Goal: Task Accomplishment & Management: Manage account settings

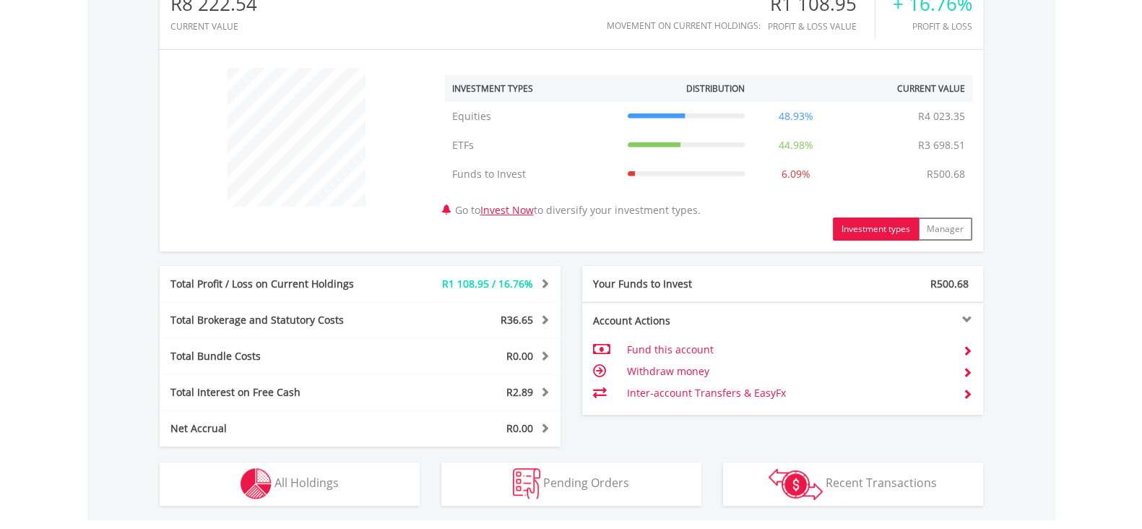
scroll to position [542, 0]
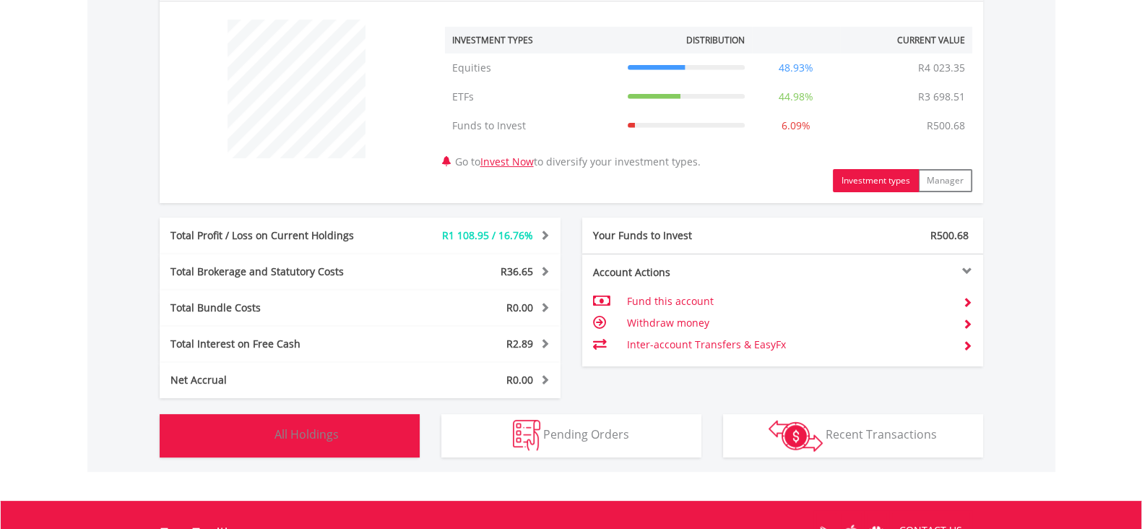
click at [388, 428] on button "Holdings All Holdings" at bounding box center [290, 435] width 260 height 43
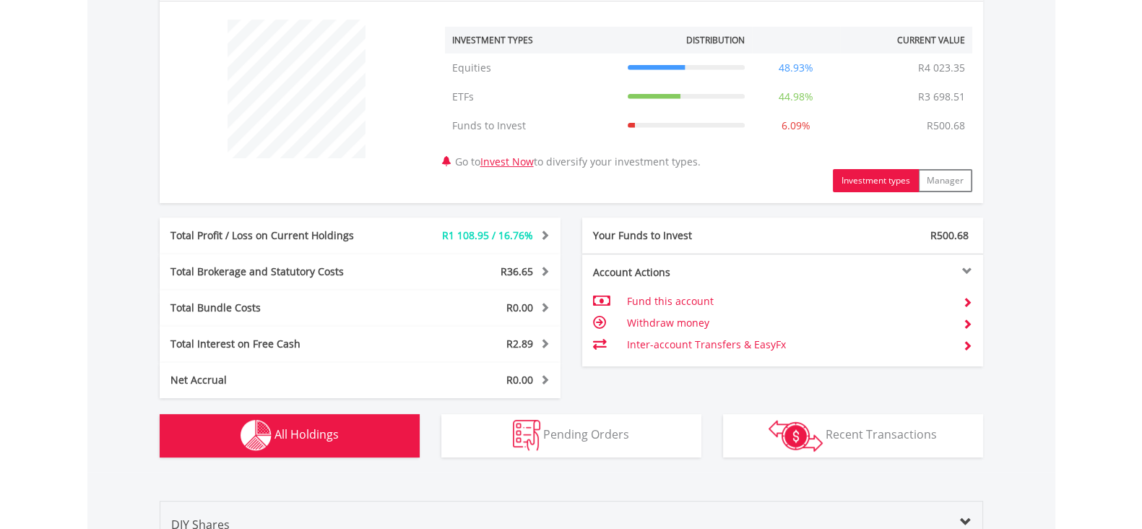
scroll to position [1041, 0]
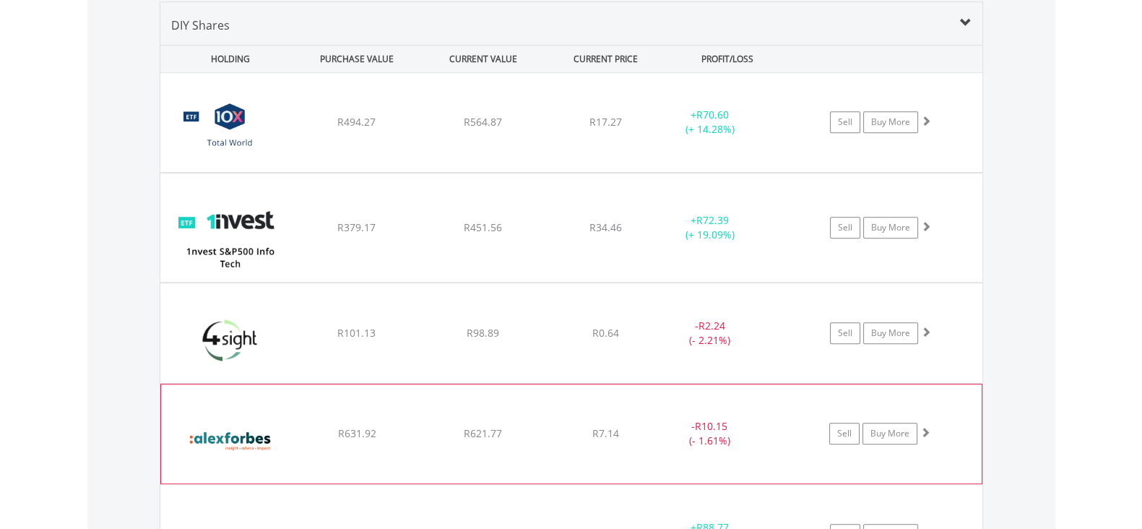
click at [406, 426] on div "R631.92" at bounding box center [357, 433] width 123 height 14
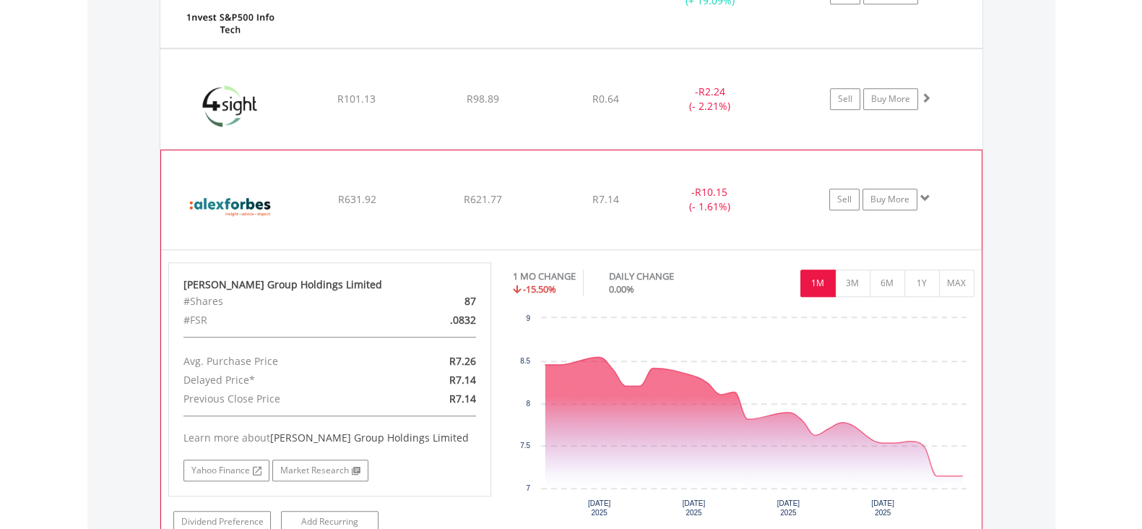
scroll to position [1312, 0]
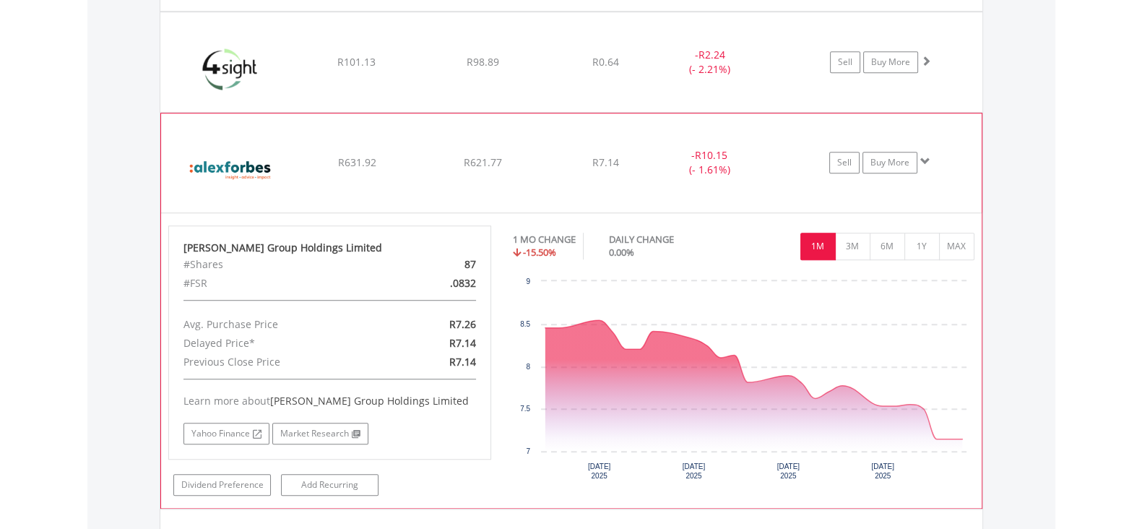
click at [381, 180] on div "﻿ Alexander Forbes Group Holdings Limited R631.92 R621.77 R7.14 - R10.15 (- 1.6…" at bounding box center [571, 162] width 821 height 98
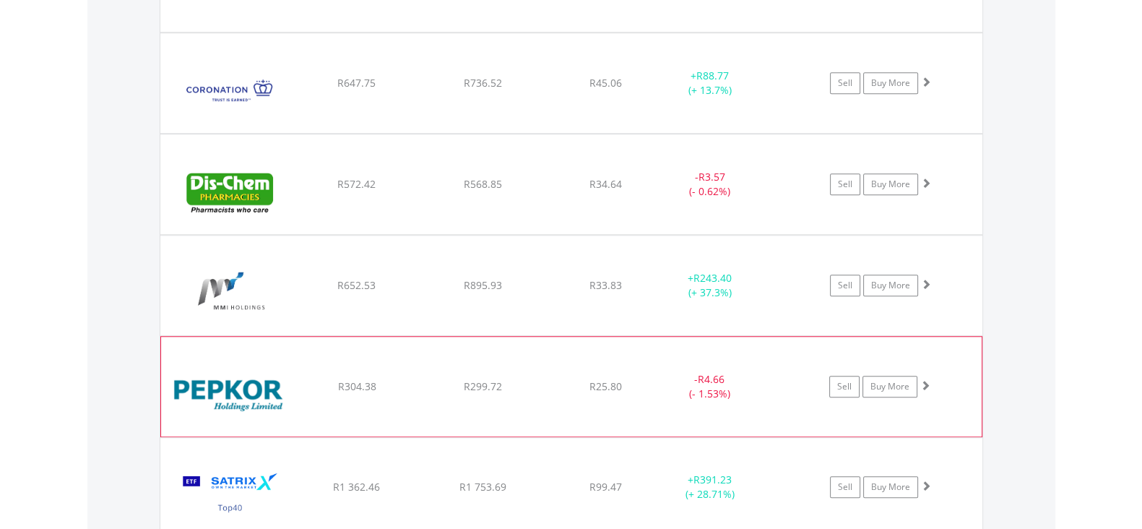
scroll to position [1583, 0]
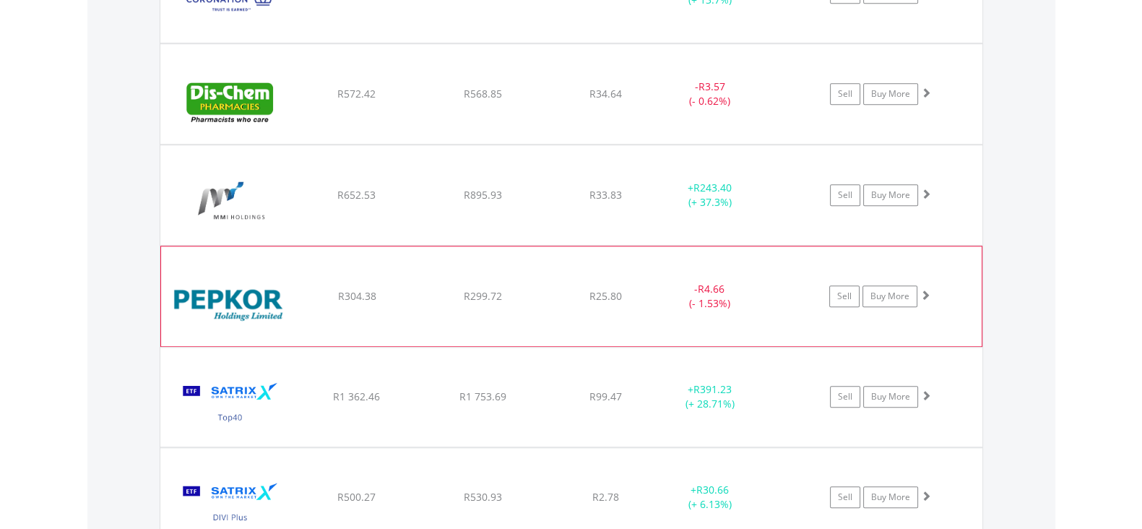
click at [388, 303] on div "﻿ Pepkor Holdings Limited R304.38 R299.72 R25.80 - R4.66 (- 1.53%) Sell Buy More" at bounding box center [571, 296] width 821 height 100
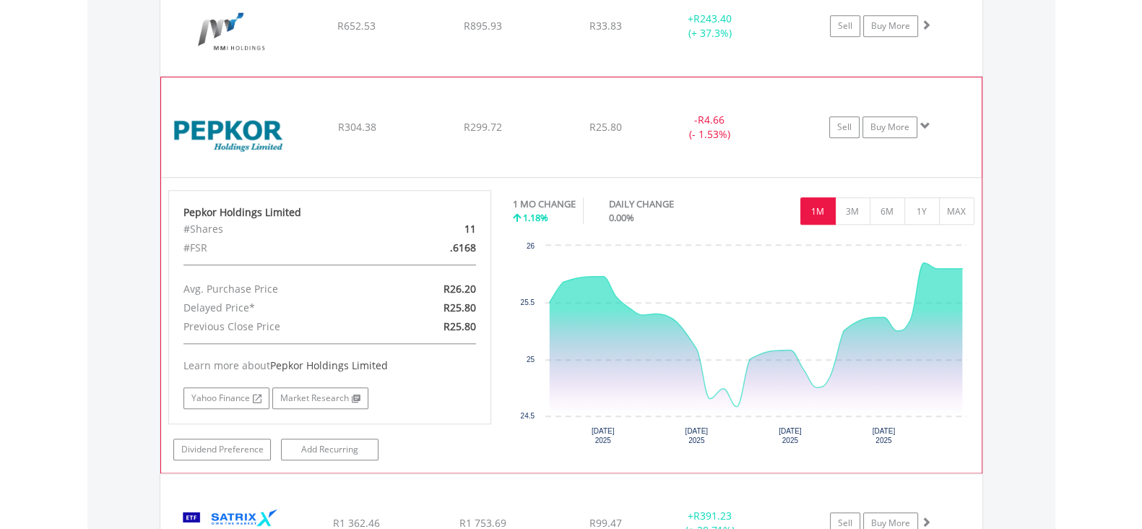
scroll to position [1764, 0]
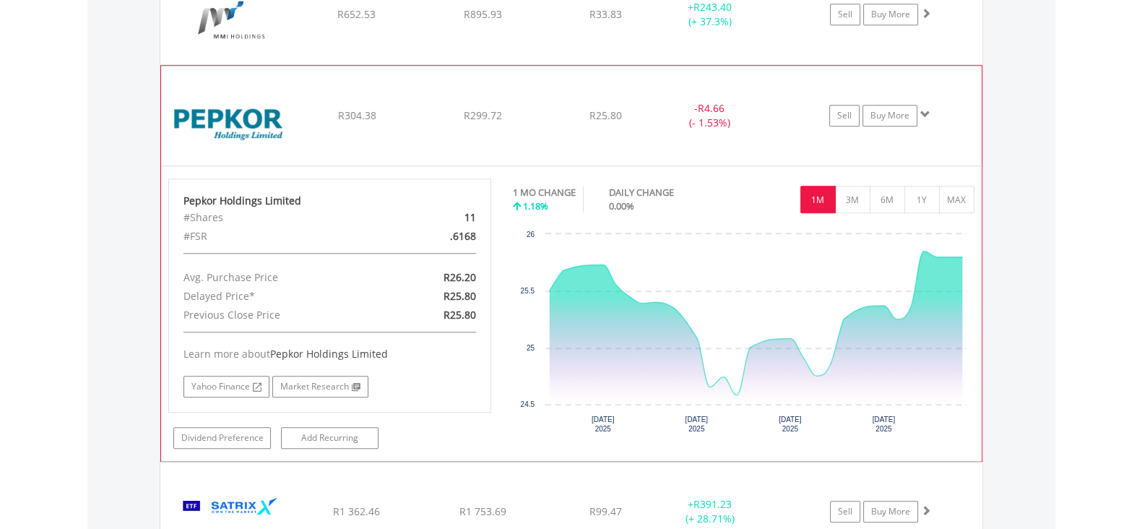
click at [468, 136] on div "﻿ Pepkor Holdings Limited R304.38 R299.72 R25.80 - R4.66 (- 1.53%) Sell Buy More" at bounding box center [571, 116] width 821 height 100
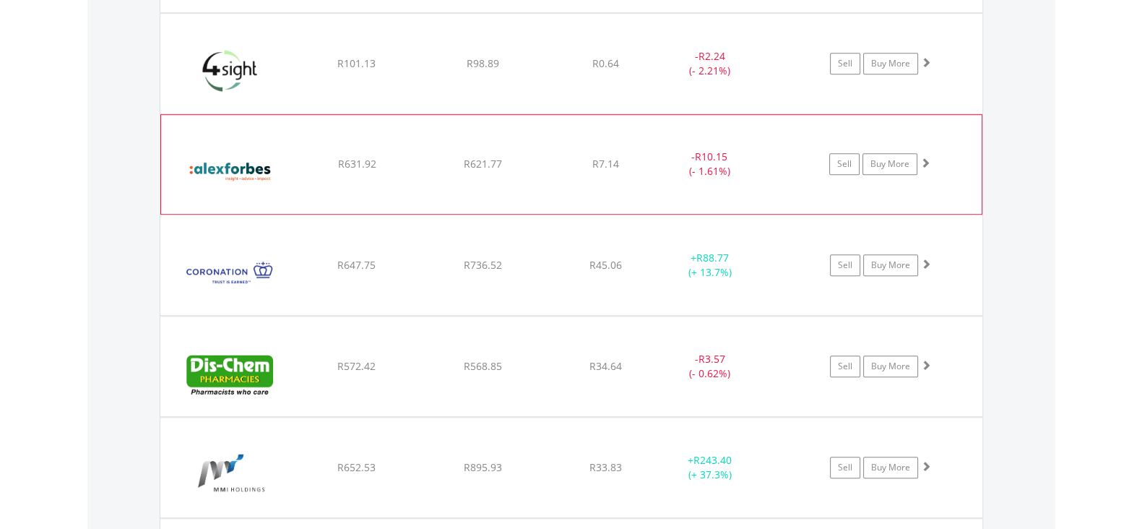
scroll to position [1222, 0]
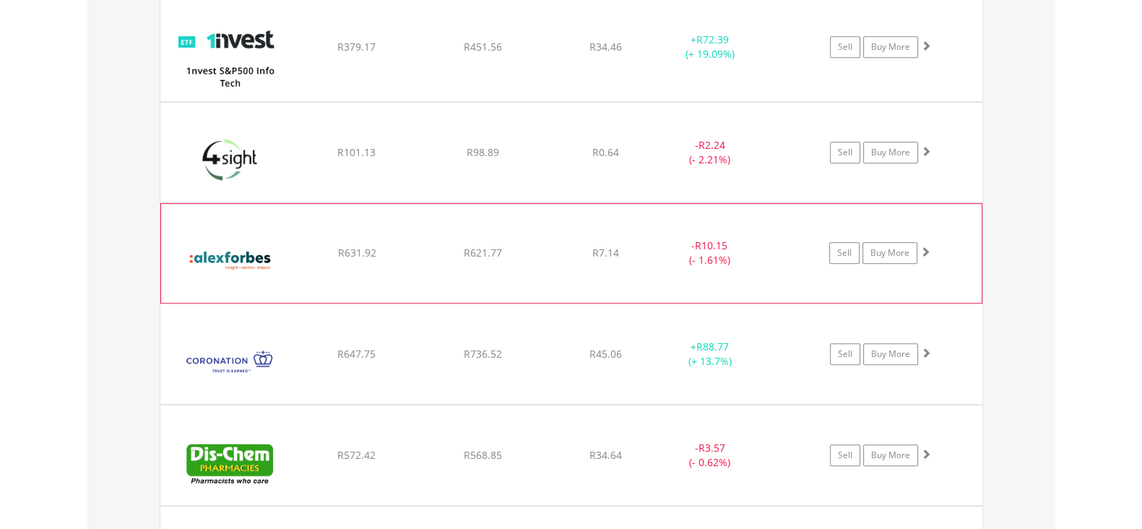
click at [372, 270] on div "﻿ Alexander Forbes Group Holdings Limited R631.92 R621.77 R7.14 - R10.15 (- 1.6…" at bounding box center [571, 253] width 821 height 98
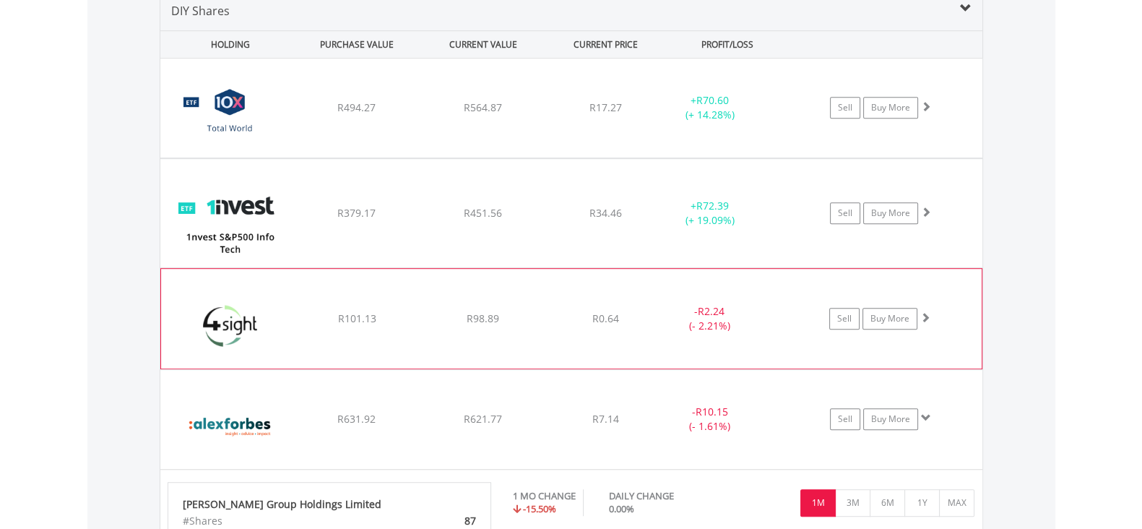
scroll to position [1041, 0]
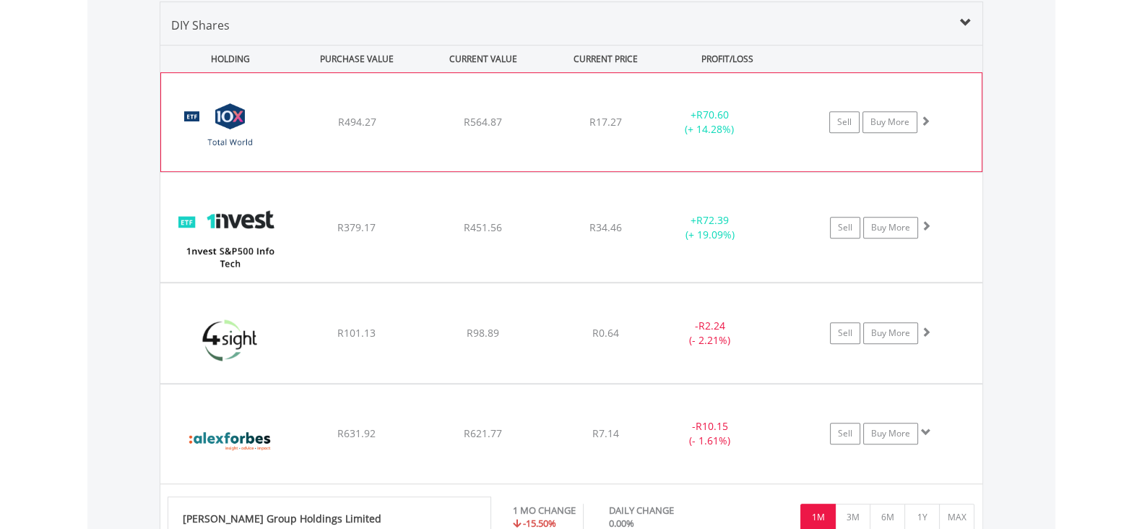
click at [434, 137] on div "﻿ 10X Total World Stock Feeder Exchange Traded Fund R494.27 R564.87 R17.27 + R7…" at bounding box center [571, 122] width 821 height 98
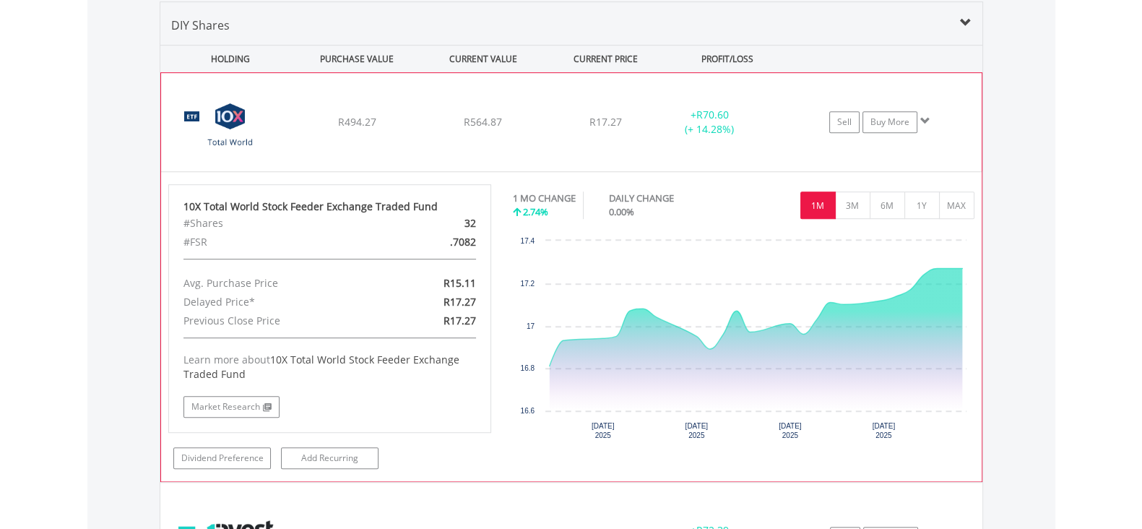
click at [434, 137] on div "﻿ 10X Total World Stock Feeder Exchange Traded Fund R494.27 R564.87 R17.27 + R7…" at bounding box center [571, 122] width 821 height 98
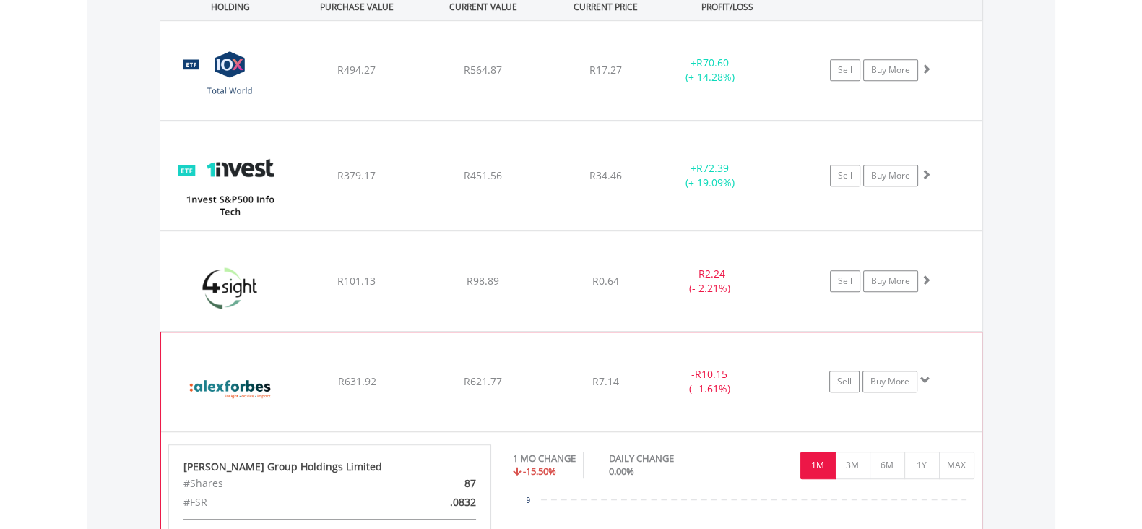
scroll to position [1132, 0]
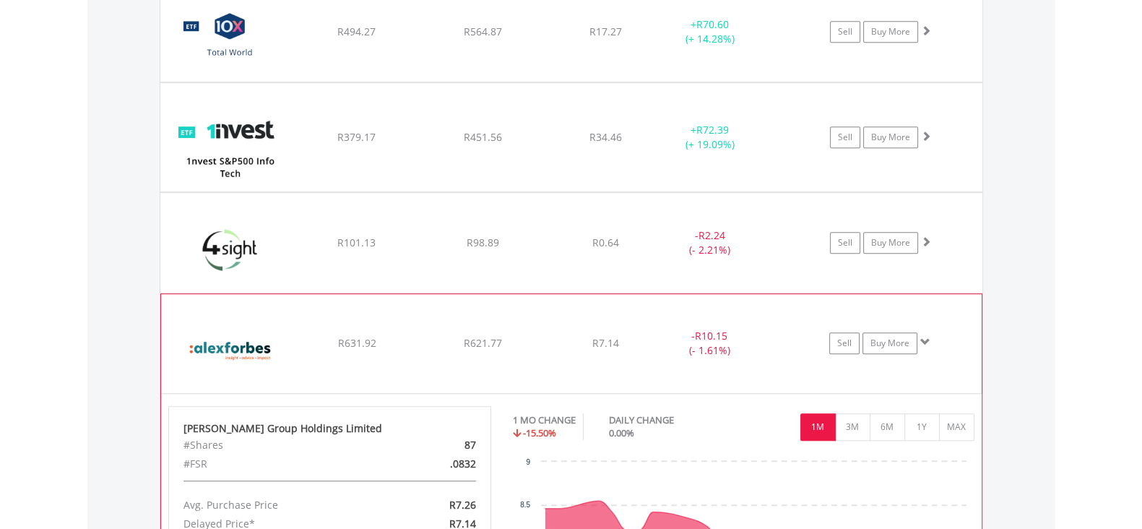
click at [427, 336] on div "R621.77" at bounding box center [483, 343] width 123 height 14
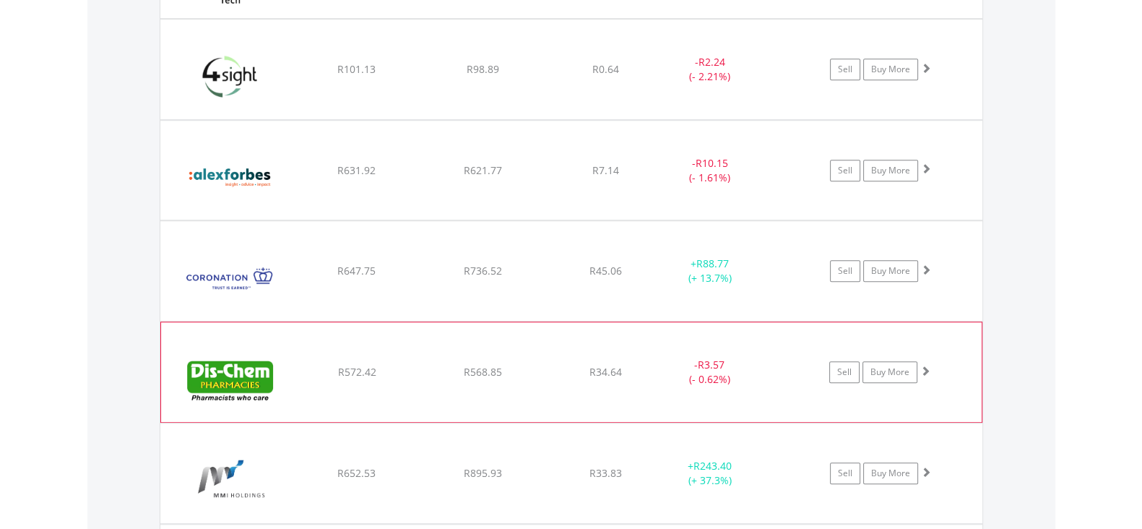
scroll to position [1312, 0]
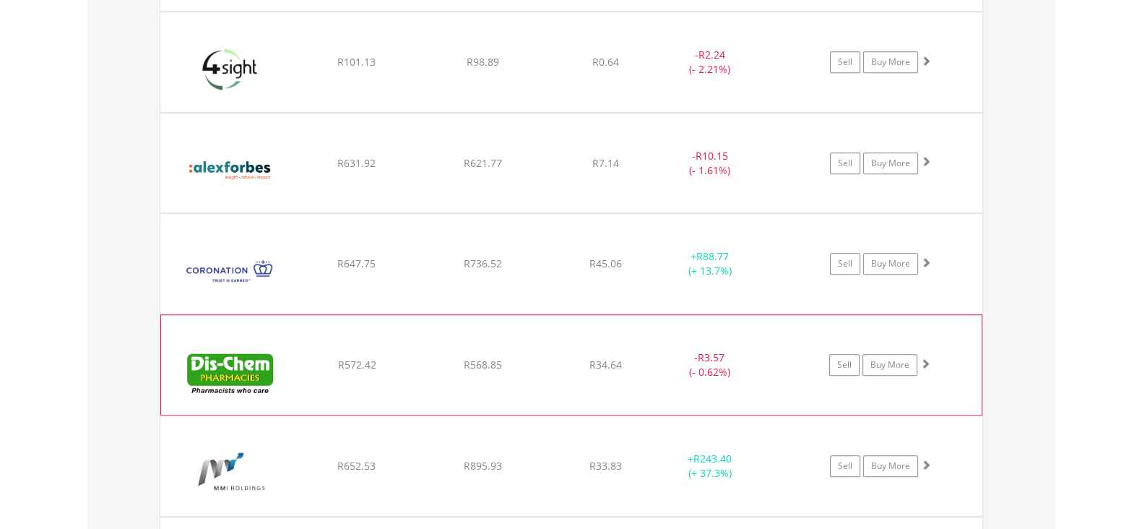
click at [441, 367] on div "R568.85" at bounding box center [483, 365] width 123 height 14
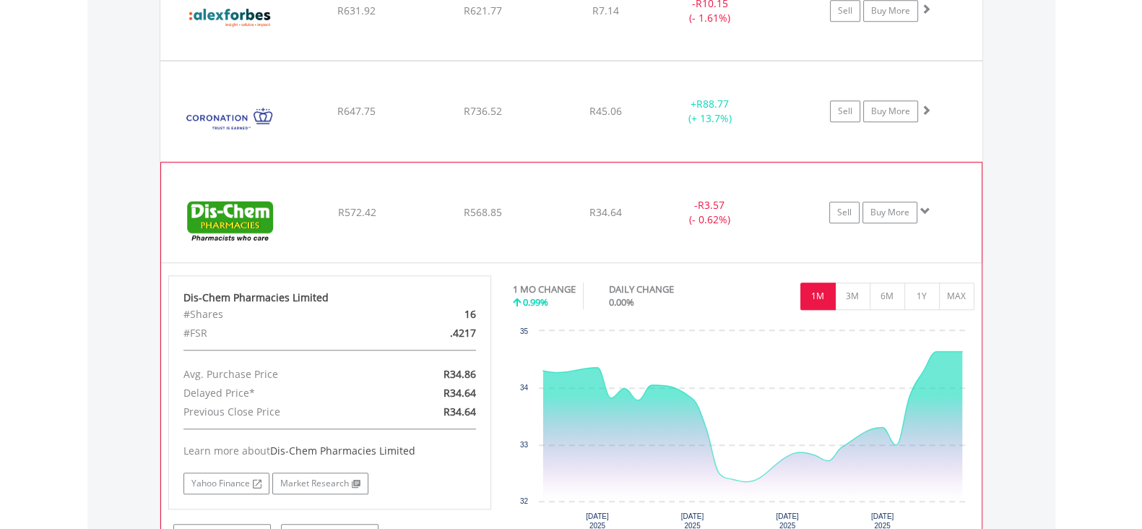
scroll to position [1493, 0]
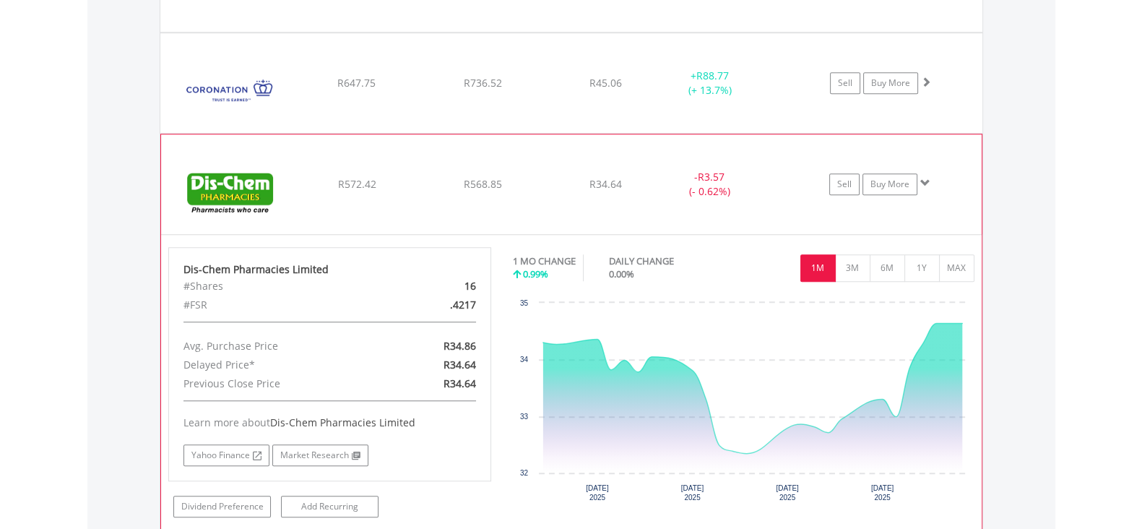
click at [482, 189] on div "﻿ Dis-Chem Pharmacies Limited R572.42 R568.85 R34.64 - R3.57 (- 0.62%) Sell Buy…" at bounding box center [571, 184] width 821 height 100
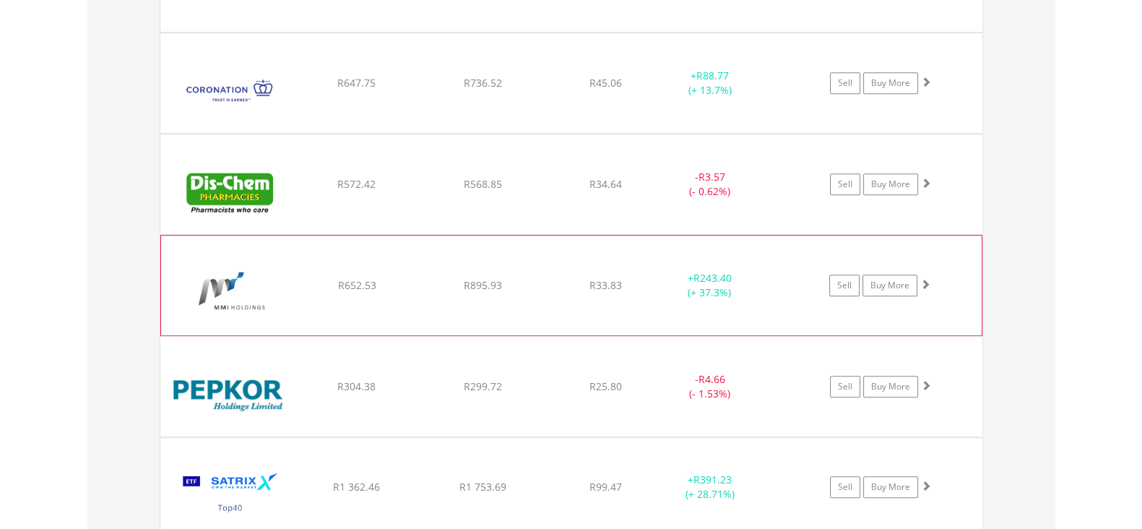
click at [442, 317] on div "﻿ Momentum Group Limited R652.53 R895.93 R33.83 + R243.40 (+ 37.3%) Sell Buy Mo…" at bounding box center [571, 286] width 821 height 100
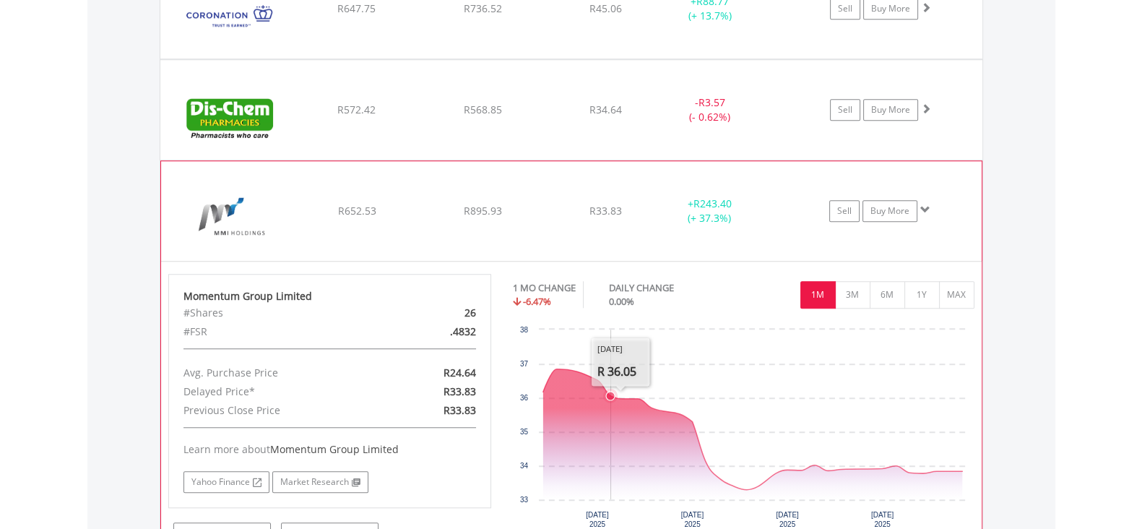
scroll to position [1673, 0]
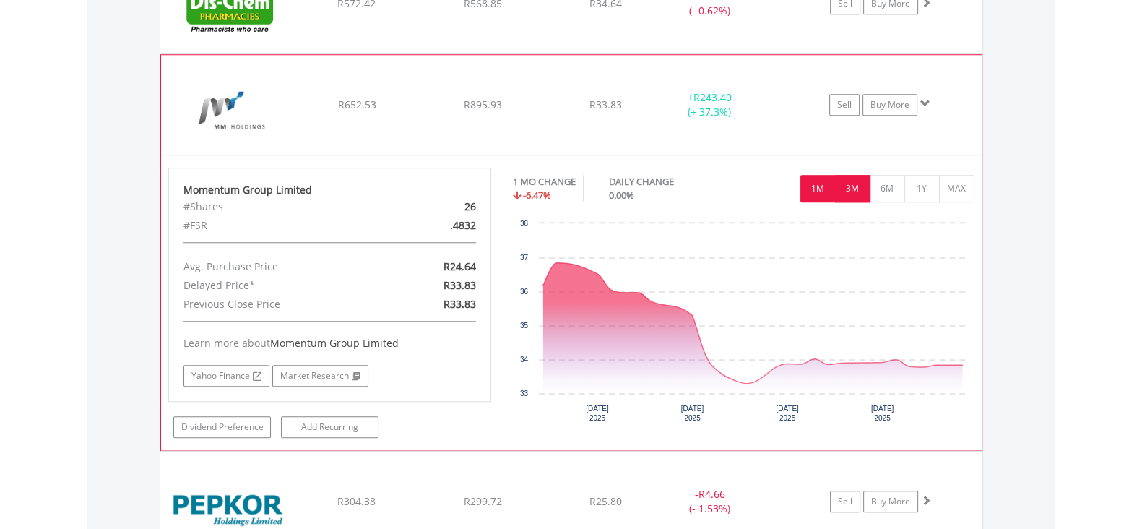
click at [866, 188] on button "3M" at bounding box center [852, 188] width 35 height 27
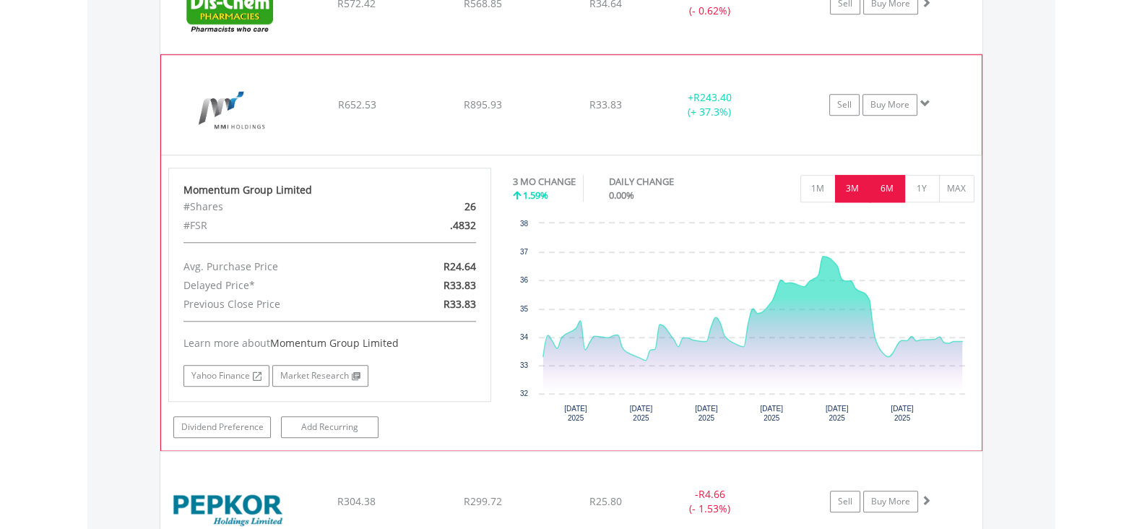
click at [895, 188] on button "6M" at bounding box center [887, 188] width 35 height 27
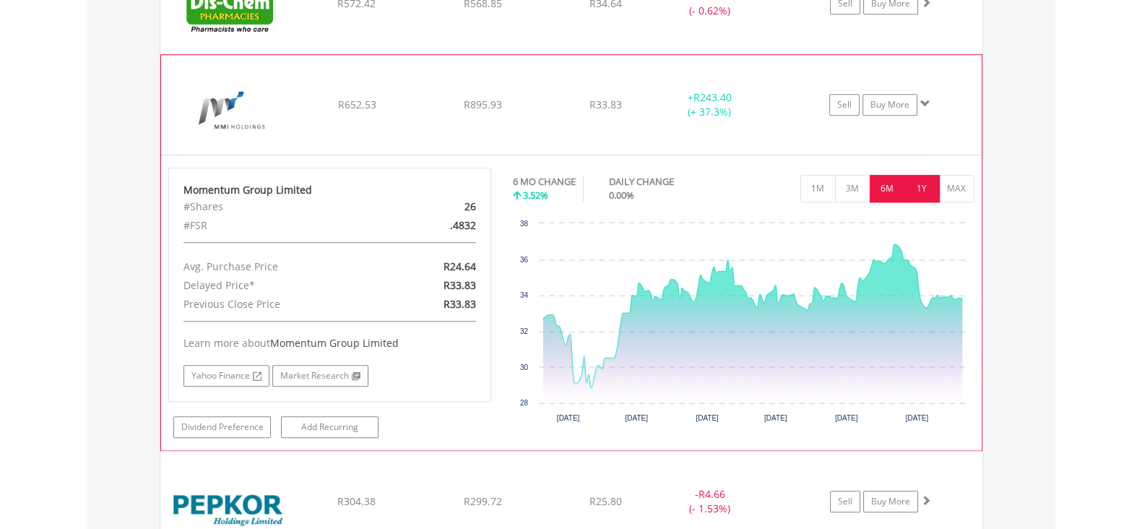
click at [919, 182] on button "1Y" at bounding box center [922, 188] width 35 height 27
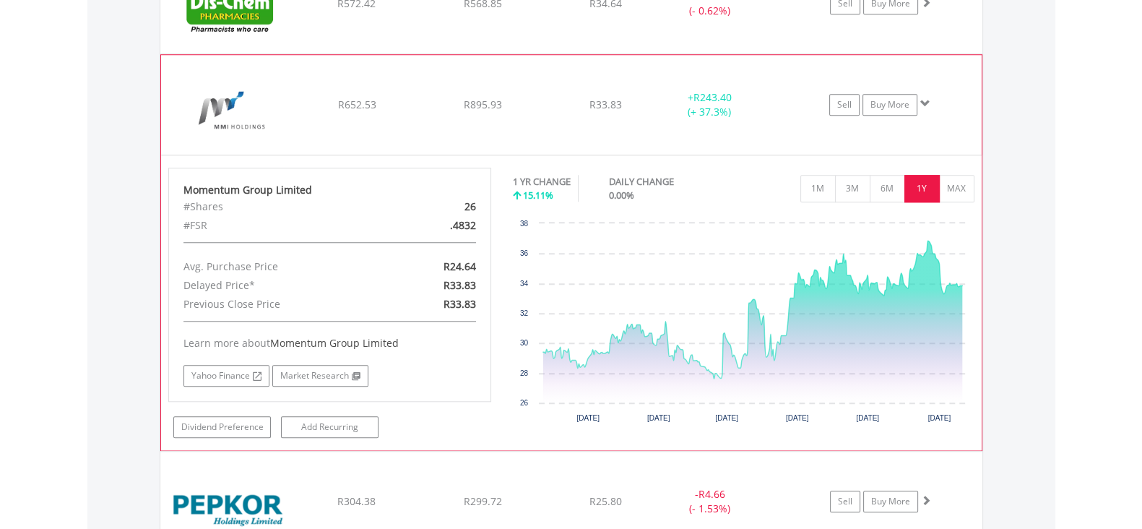
click at [429, 114] on div "﻿ Momentum Group Limited R652.53 R895.93 R33.83 + R243.40 (+ 37.3%) Sell Buy Mo…" at bounding box center [571, 105] width 821 height 100
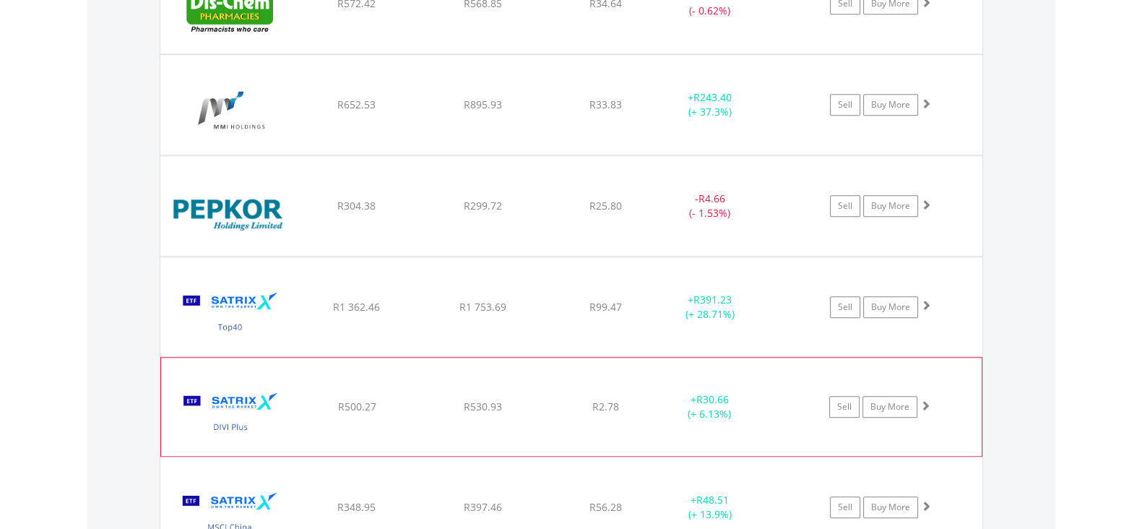
click at [369, 402] on span "R500.27" at bounding box center [356, 407] width 38 height 14
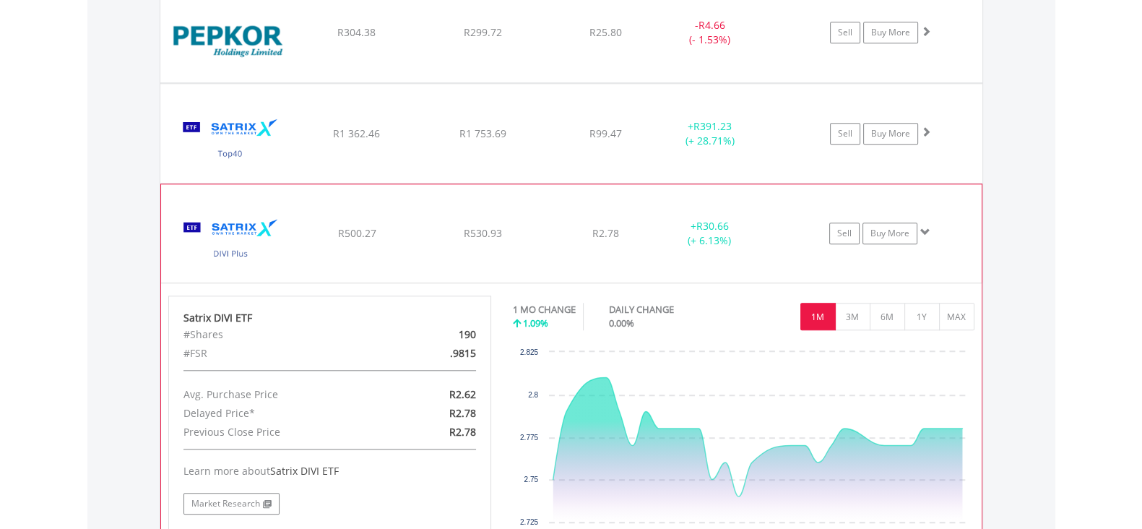
scroll to position [1854, 0]
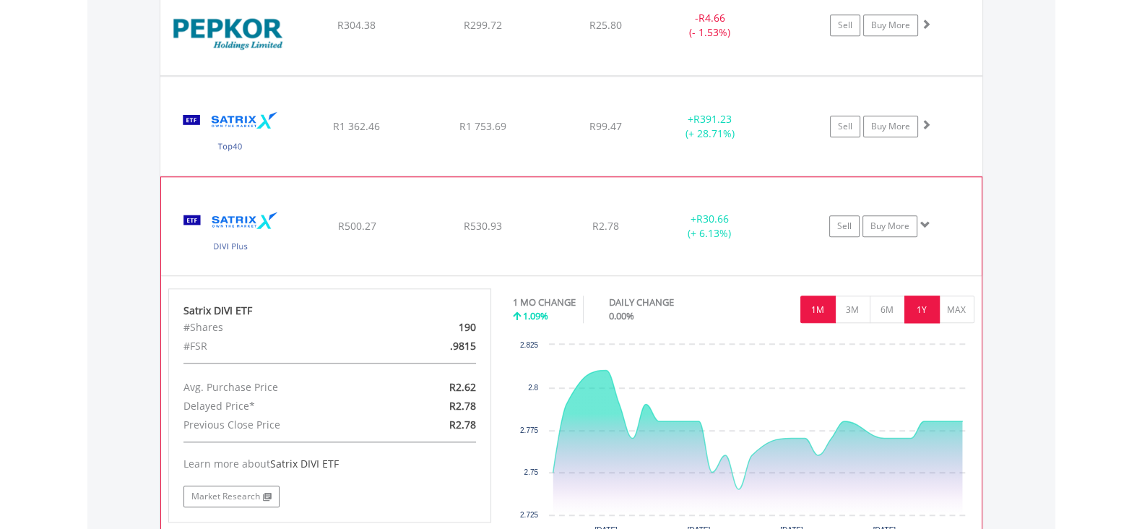
click at [918, 309] on button "1Y" at bounding box center [922, 309] width 35 height 27
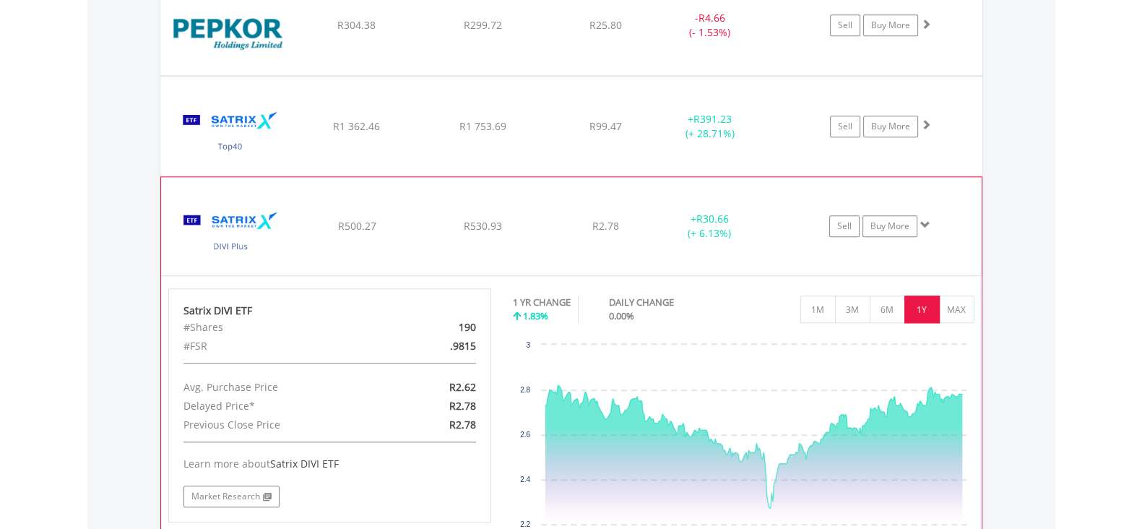
click at [452, 236] on div "﻿ Satrix DIVI ETF R500.27 R530.93 R2.78 + R30.66 (+ 6.13%) Sell Buy More" at bounding box center [571, 226] width 821 height 98
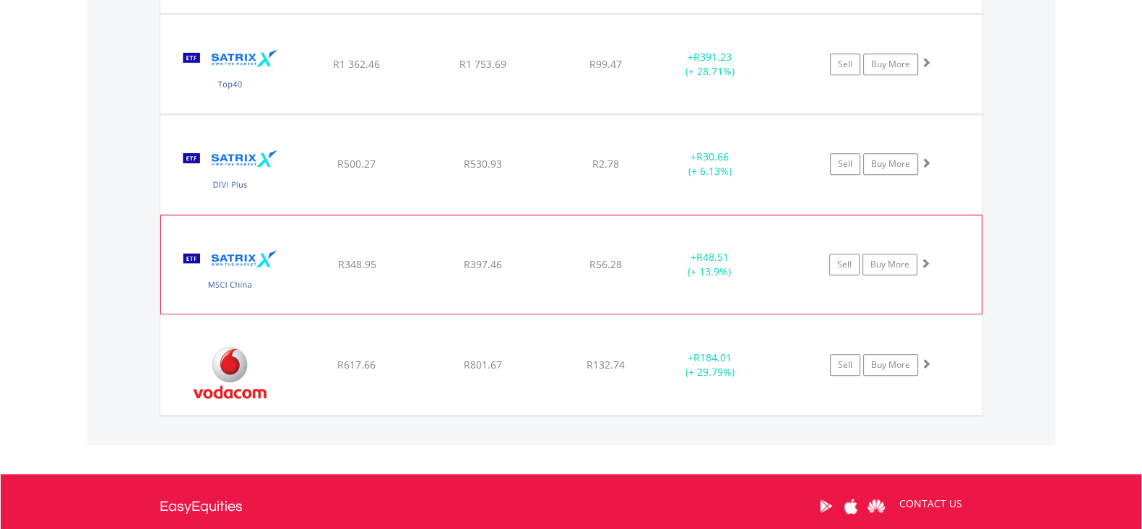
scroll to position [1944, 0]
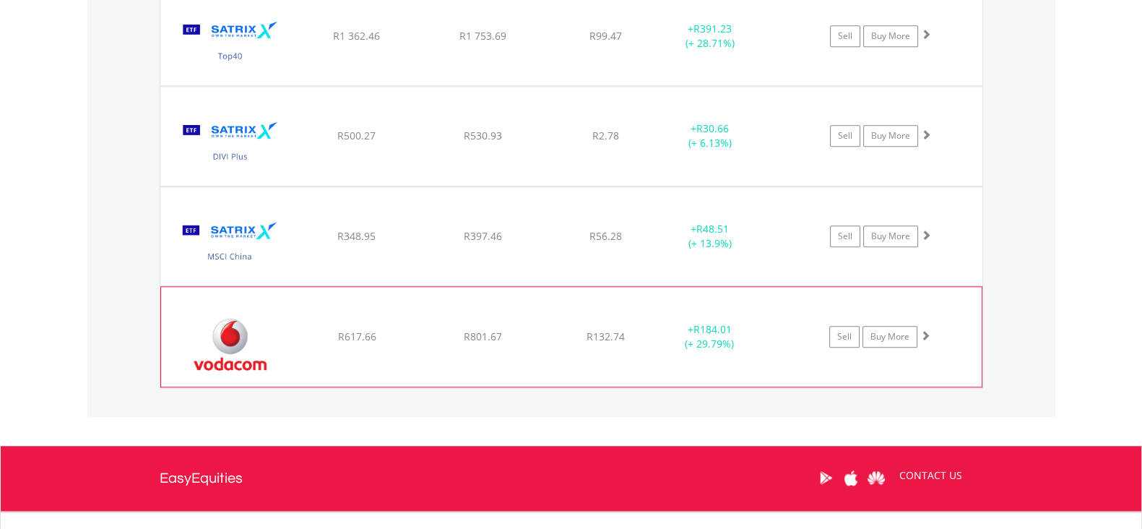
click at [436, 348] on div "﻿ Vodacom Group Limited R617.66 R801.67 R132.74 + R184.01 (+ 29.79%) Sell Buy M…" at bounding box center [571, 337] width 821 height 100
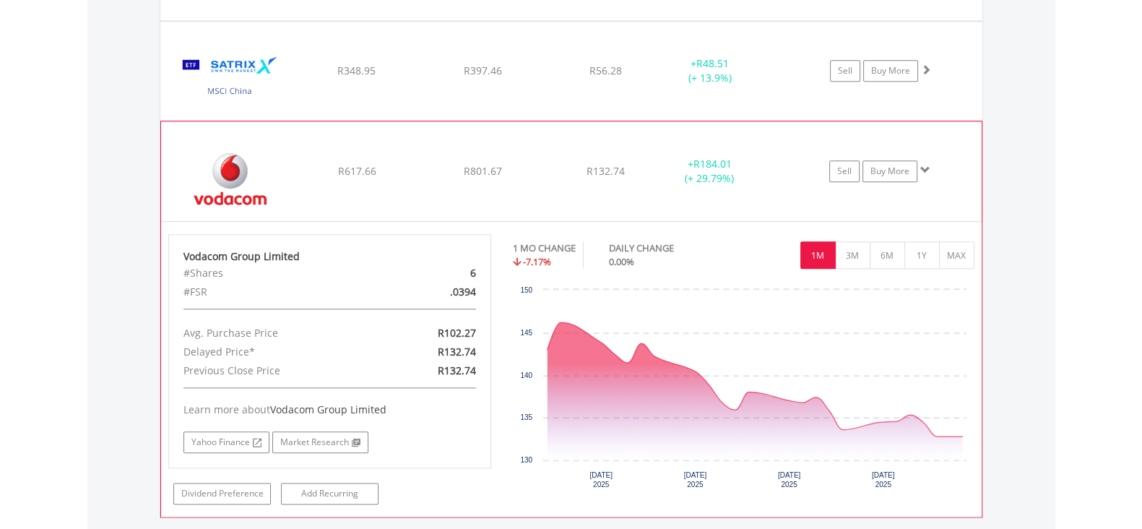
scroll to position [2125, 0]
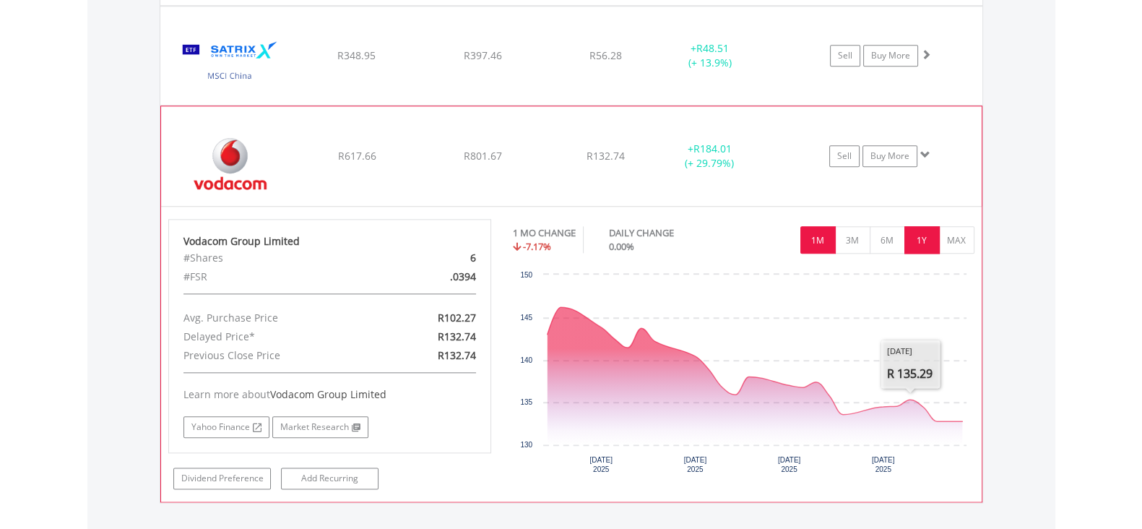
click at [926, 238] on button "1Y" at bounding box center [922, 239] width 35 height 27
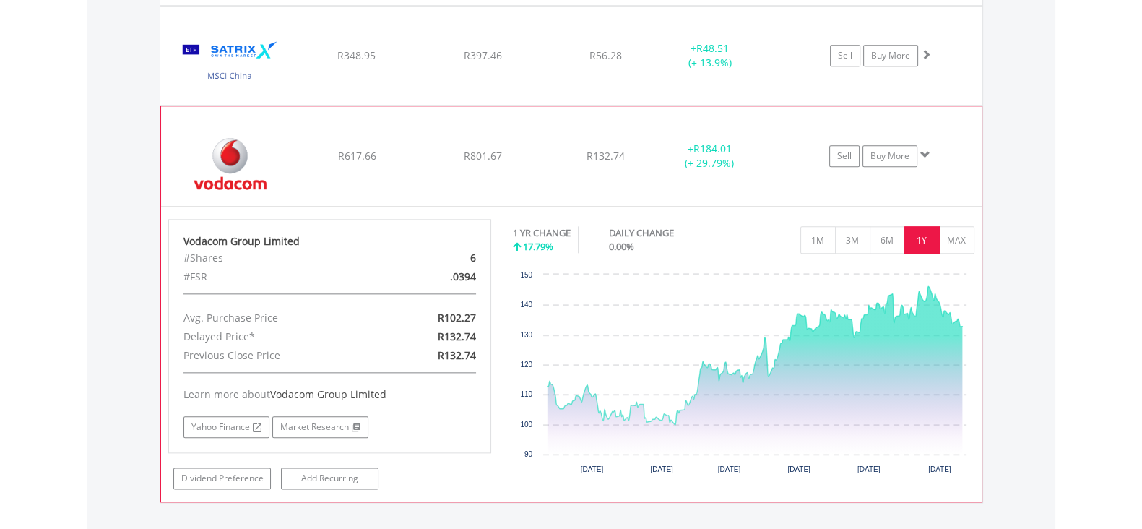
click at [374, 151] on span "R617.66" at bounding box center [356, 156] width 38 height 14
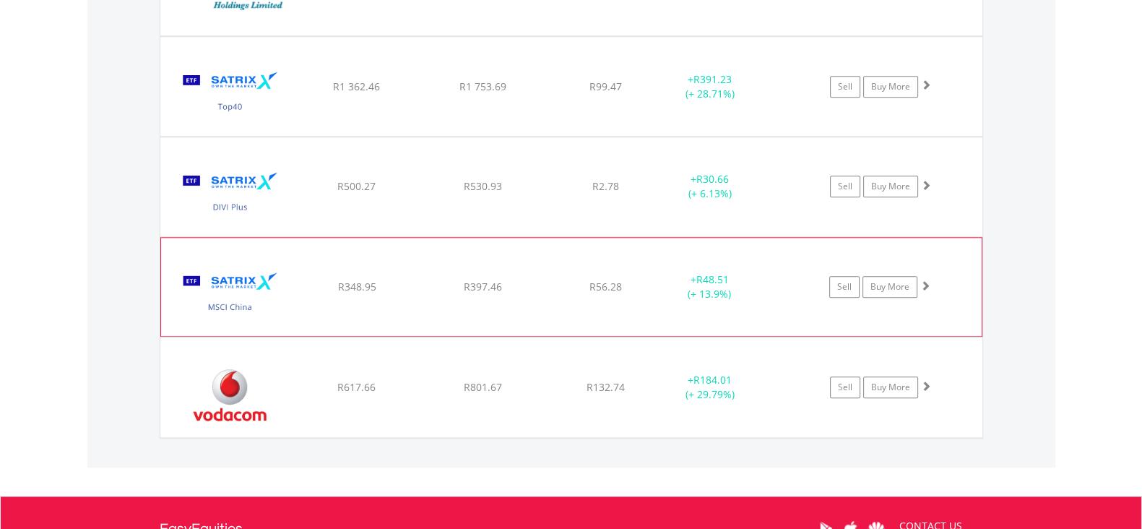
scroll to position [1885, 0]
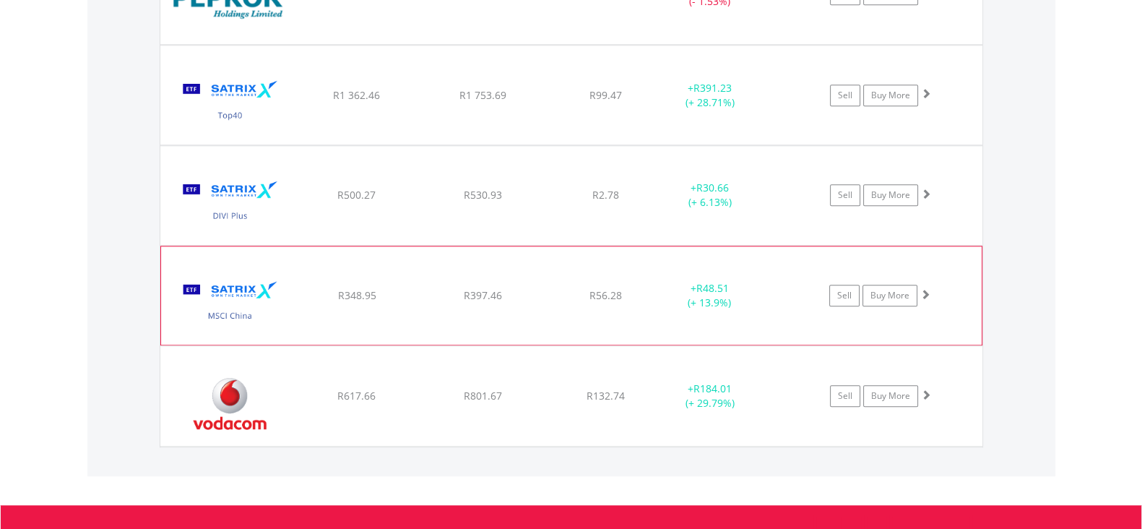
click at [373, 278] on div "﻿ Satrix MSCI China ETF R348.95 R397.46 R56.28 + R48.51 (+ 13.9%) Sell Buy More" at bounding box center [571, 295] width 821 height 98
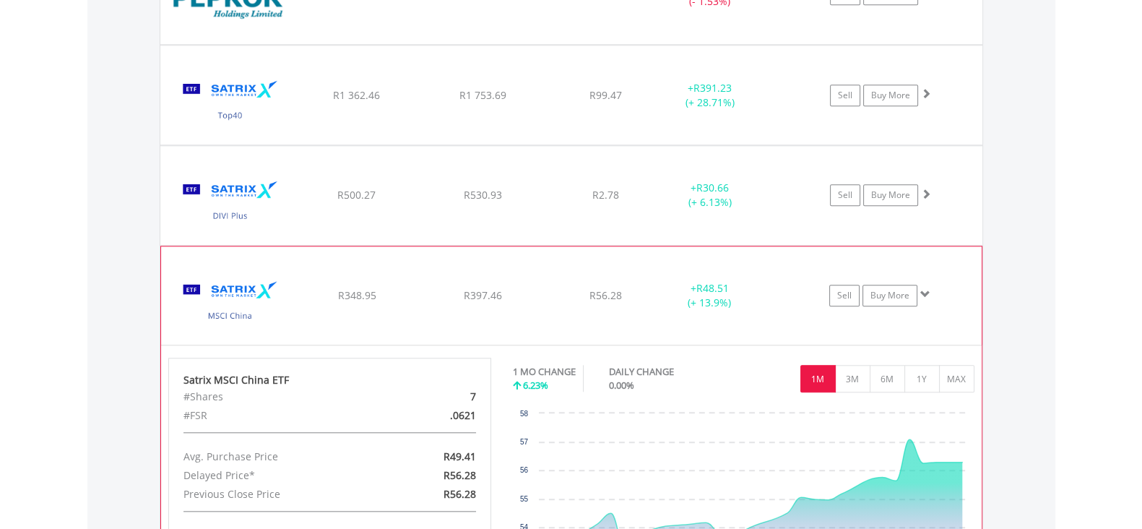
click at [385, 288] on div "R348.95" at bounding box center [357, 295] width 123 height 14
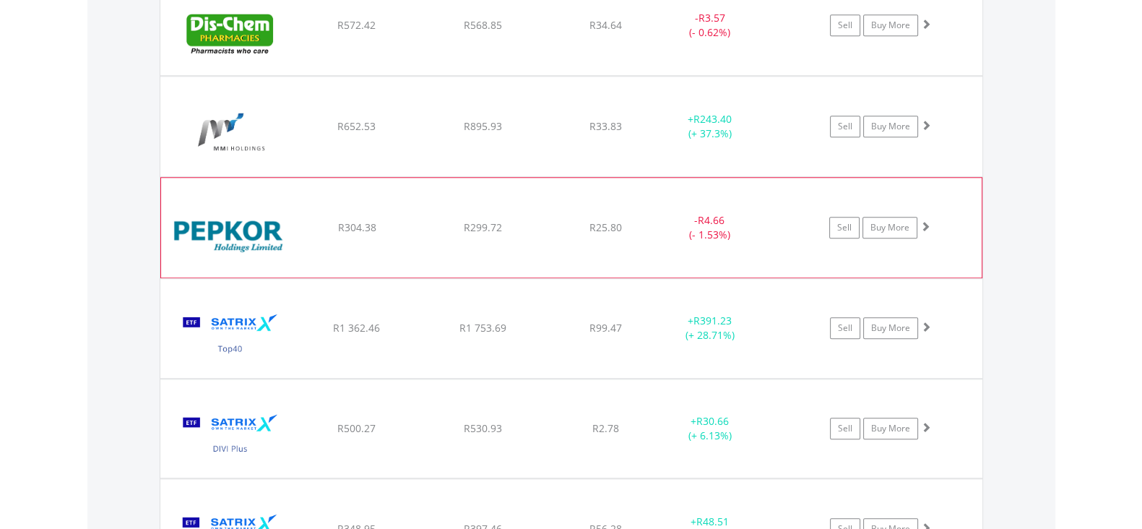
scroll to position [1614, 0]
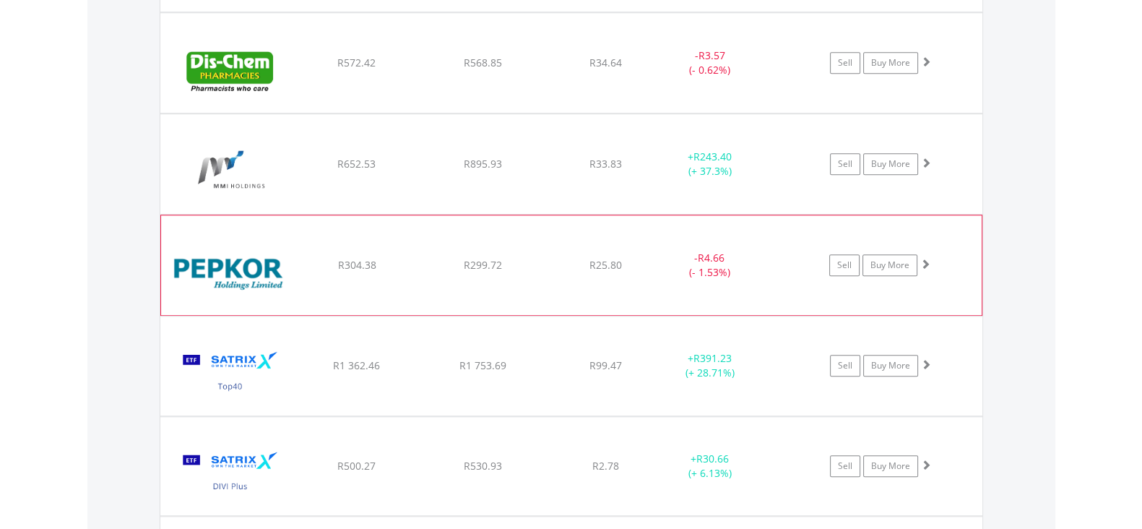
click at [369, 274] on div "﻿ Pepkor Holdings Limited R304.38 R299.72 R25.80 - R4.66 (- 1.53%) Sell Buy More" at bounding box center [571, 265] width 821 height 100
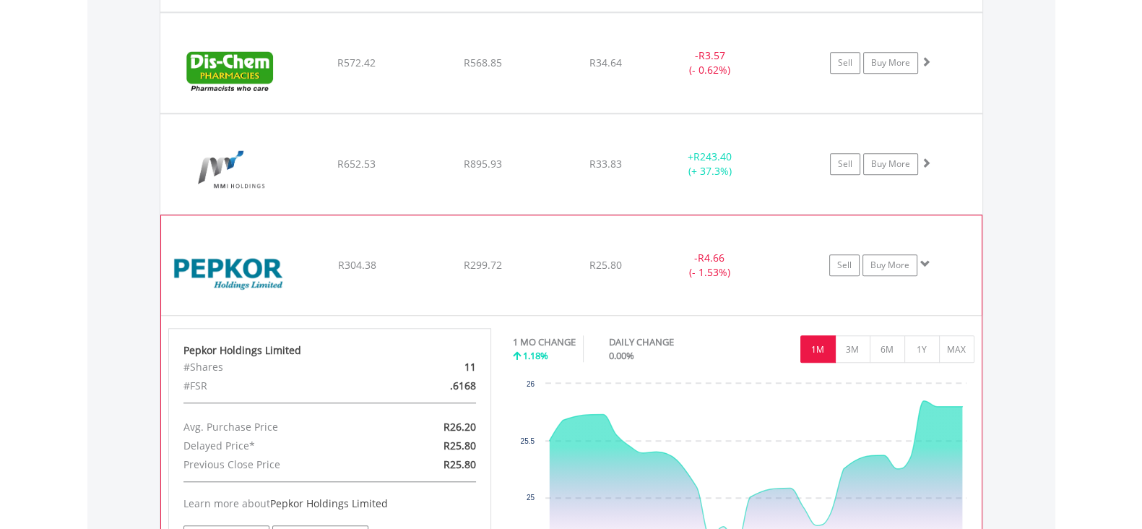
click at [370, 275] on div "﻿ Pepkor Holdings Limited R304.38 R299.72 R25.80 - R4.66 (- 1.53%) Sell Buy More" at bounding box center [571, 265] width 821 height 100
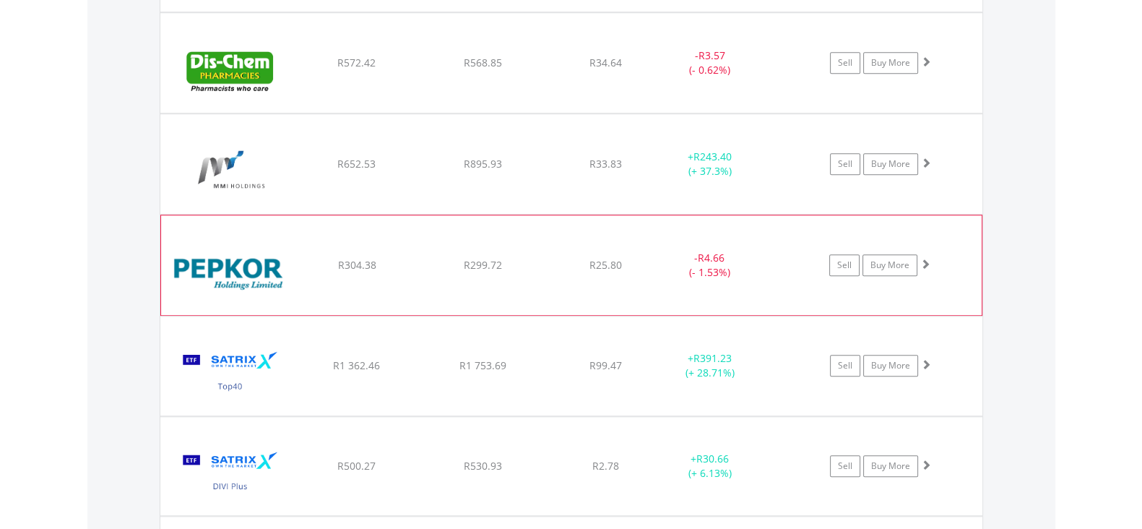
click at [371, 275] on div "﻿ Pepkor Holdings Limited R304.38 R299.72 R25.80 - R4.66 (- 1.53%) Sell Buy More" at bounding box center [571, 265] width 821 height 100
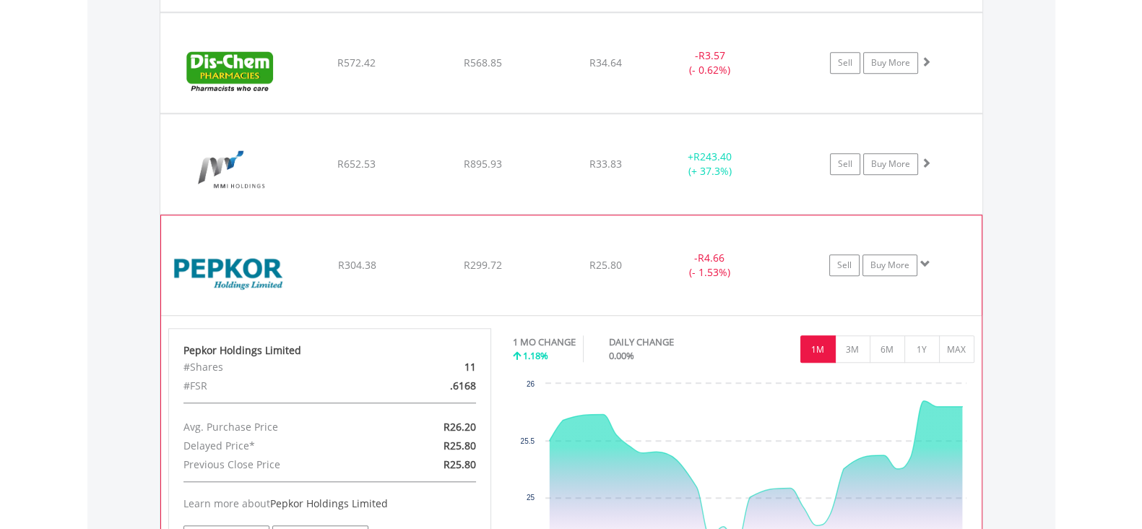
click at [371, 275] on div "﻿ Pepkor Holdings Limited R304.38 R299.72 R25.80 - R4.66 (- 1.53%) Sell Buy More" at bounding box center [571, 265] width 821 height 100
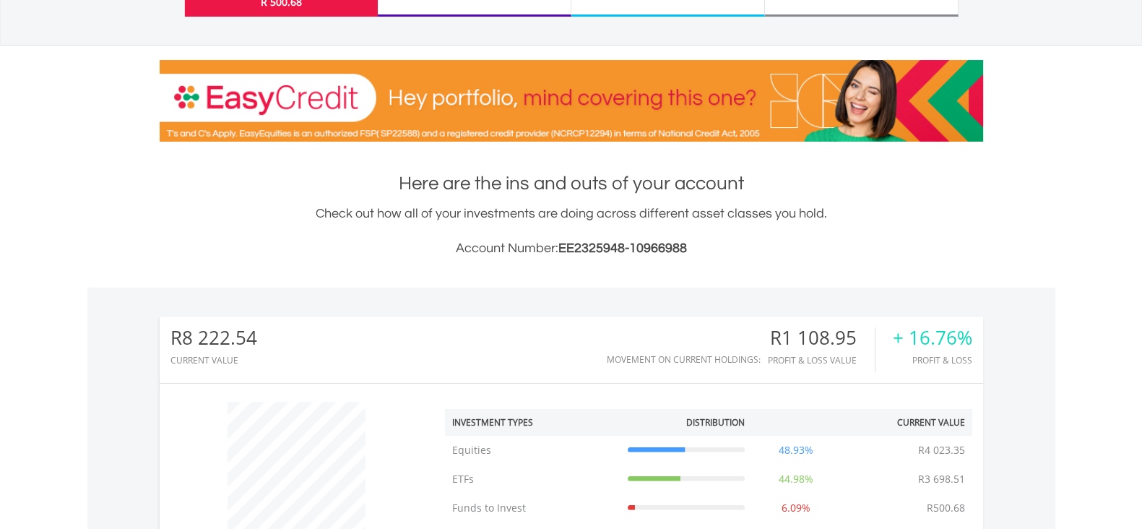
scroll to position [0, 0]
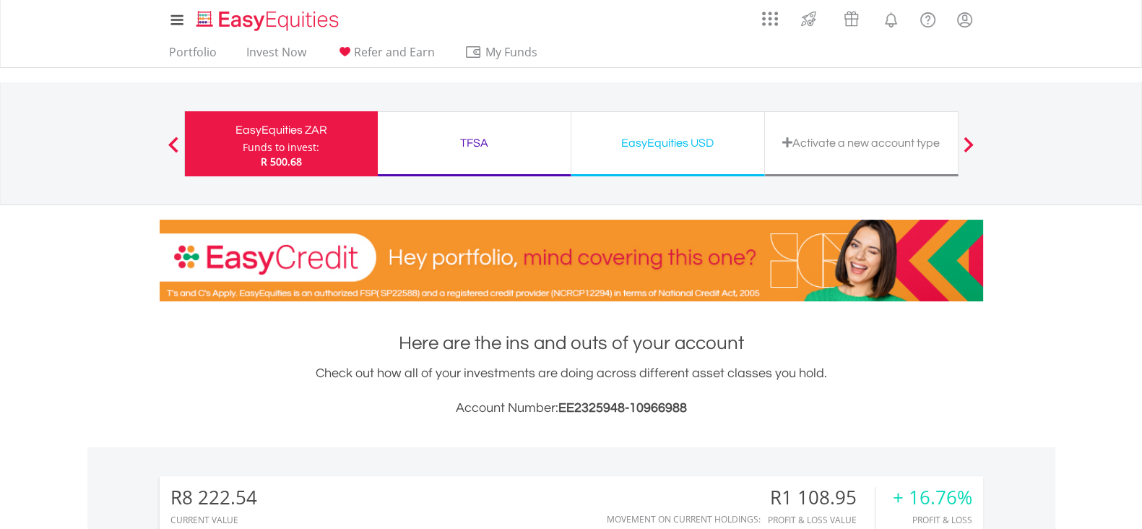
click at [507, 153] on div "TFSA Funds to invest: R 500.68" at bounding box center [475, 143] width 194 height 65
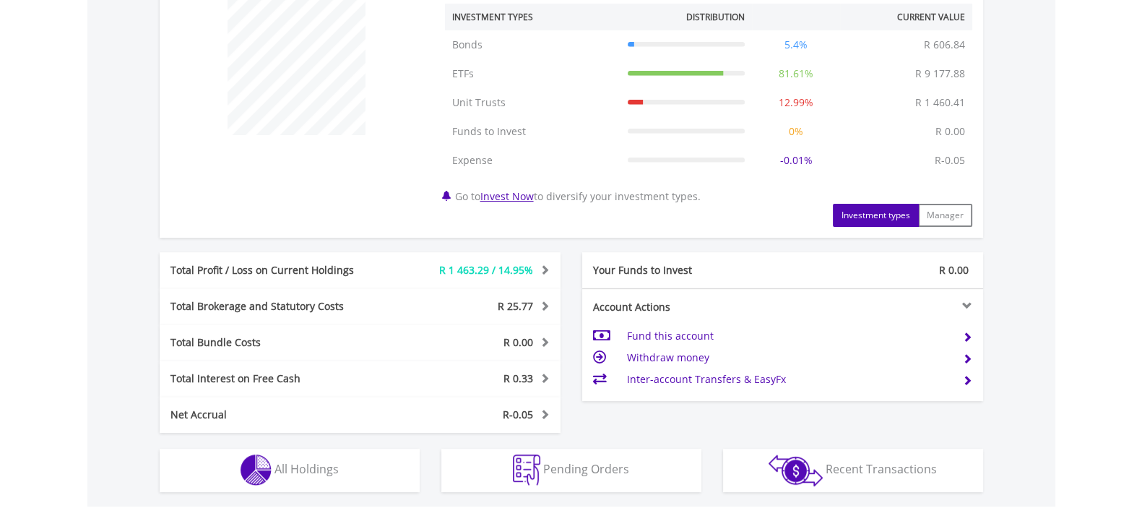
scroll to position [632, 0]
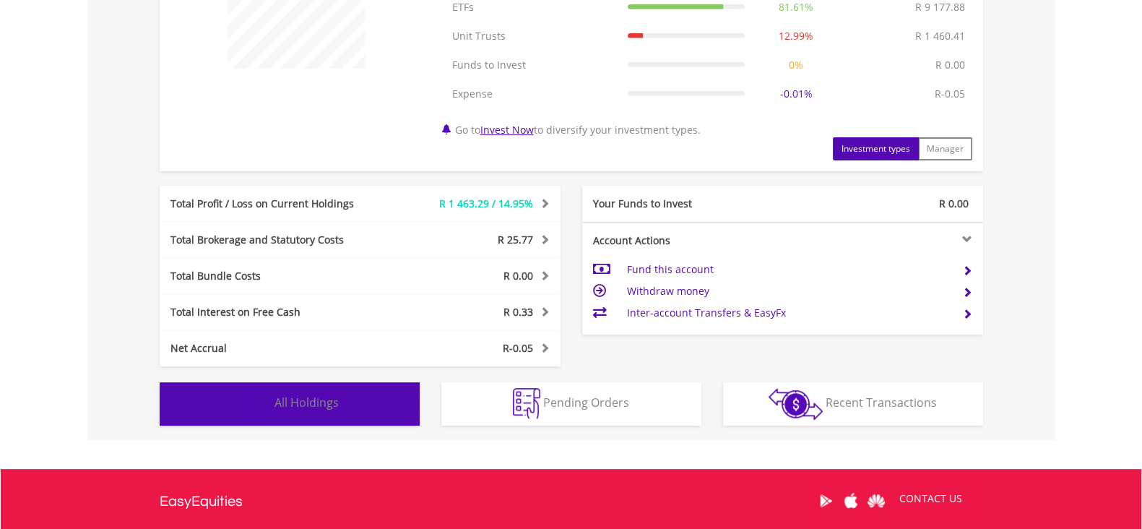
click at [376, 395] on button "Holdings All Holdings" at bounding box center [290, 403] width 260 height 43
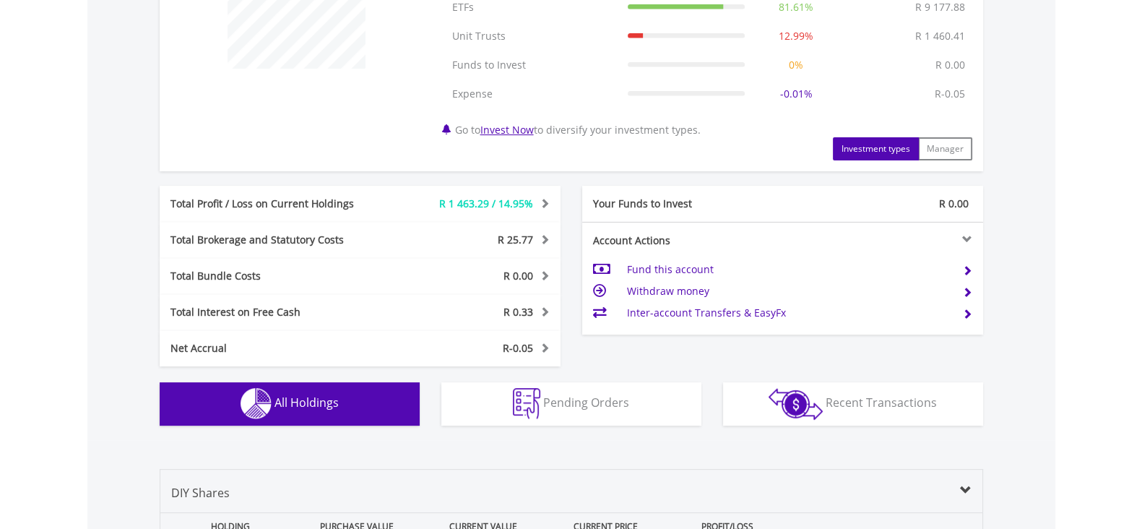
scroll to position [1099, 0]
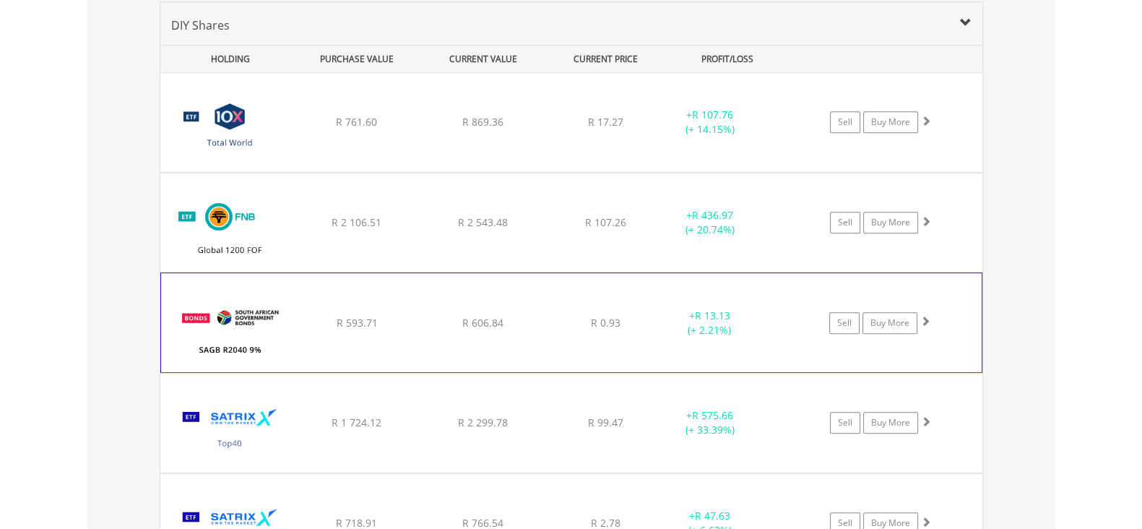
click at [401, 338] on div "﻿ SAGB R2040 9% 31/01/40 R 593.71 R 606.84 R 0.93 + R 13.13 (+ 2.21%) Sell Buy …" at bounding box center [571, 322] width 821 height 98
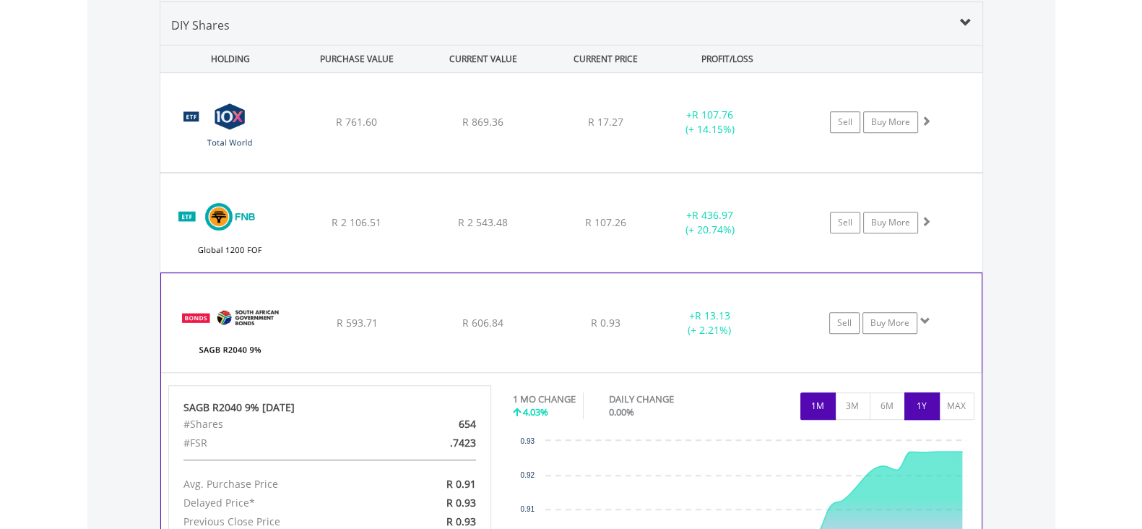
click at [929, 410] on button "1Y" at bounding box center [922, 405] width 35 height 27
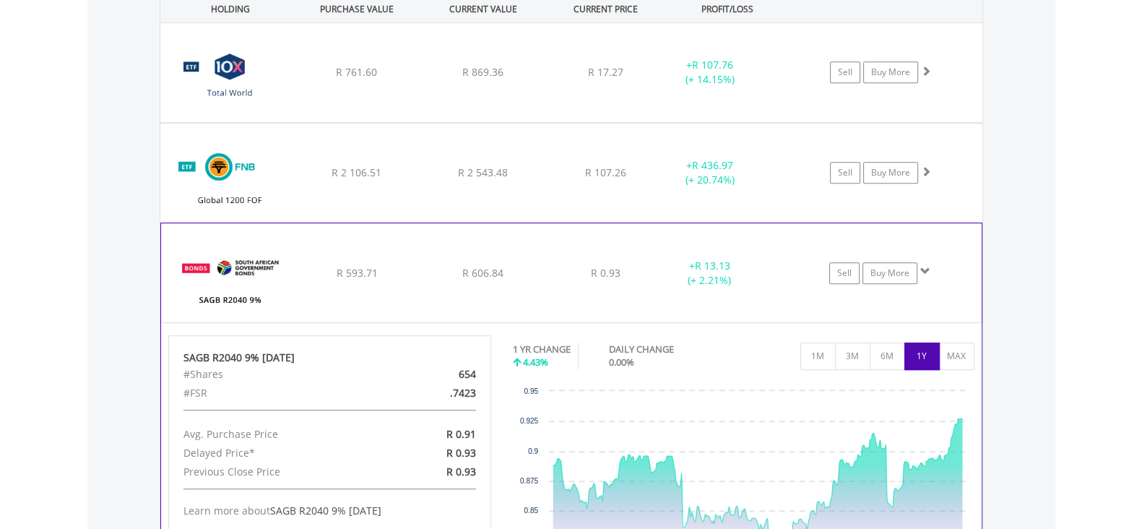
scroll to position [1189, 0]
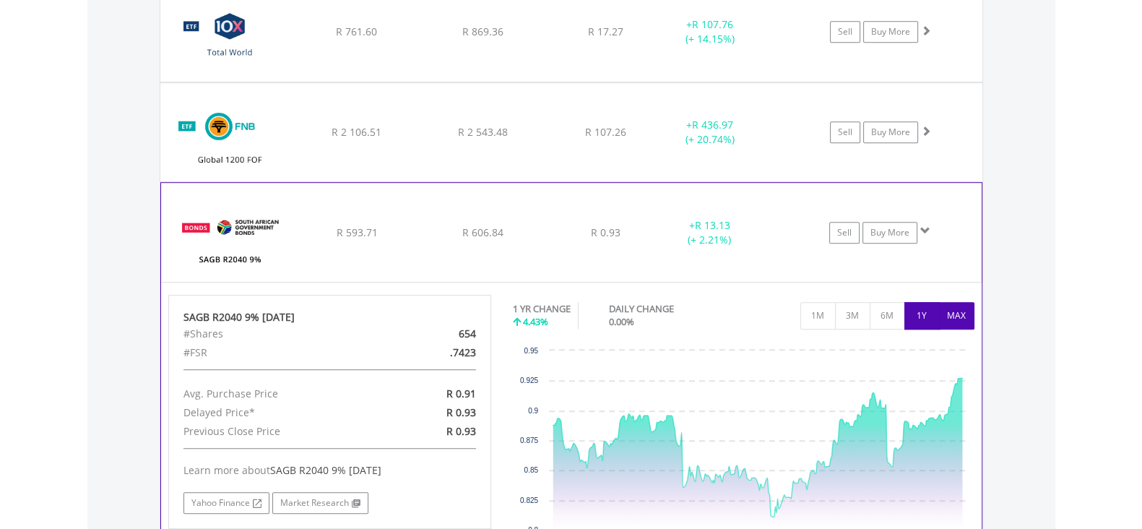
click at [970, 316] on button "MAX" at bounding box center [956, 315] width 35 height 27
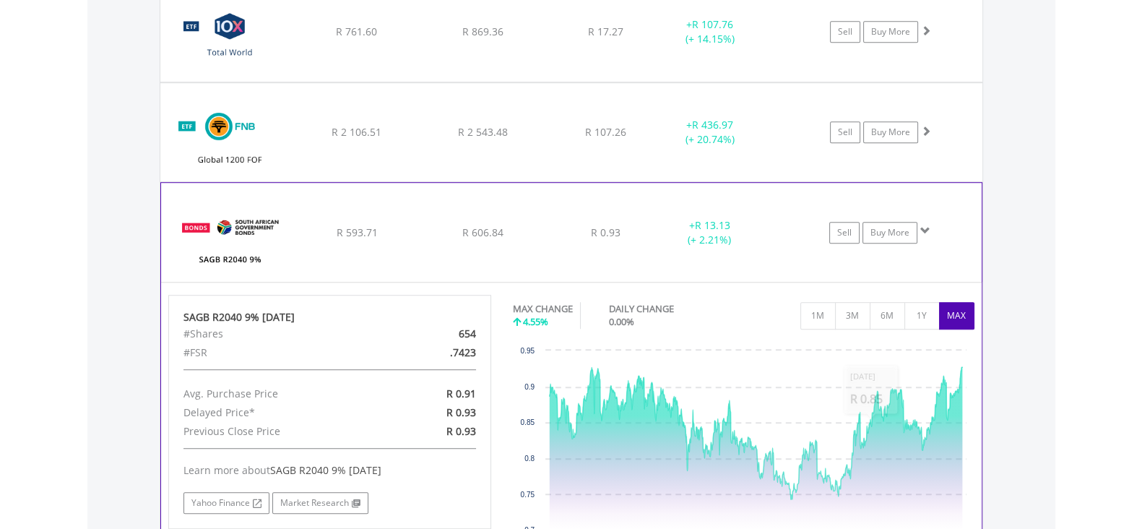
click at [469, 239] on div "﻿ SAGB R2040 9% 31/01/40 R 593.71 R 606.84 R 0.93 + R 13.13 (+ 2.21%) Sell Buy …" at bounding box center [571, 232] width 821 height 98
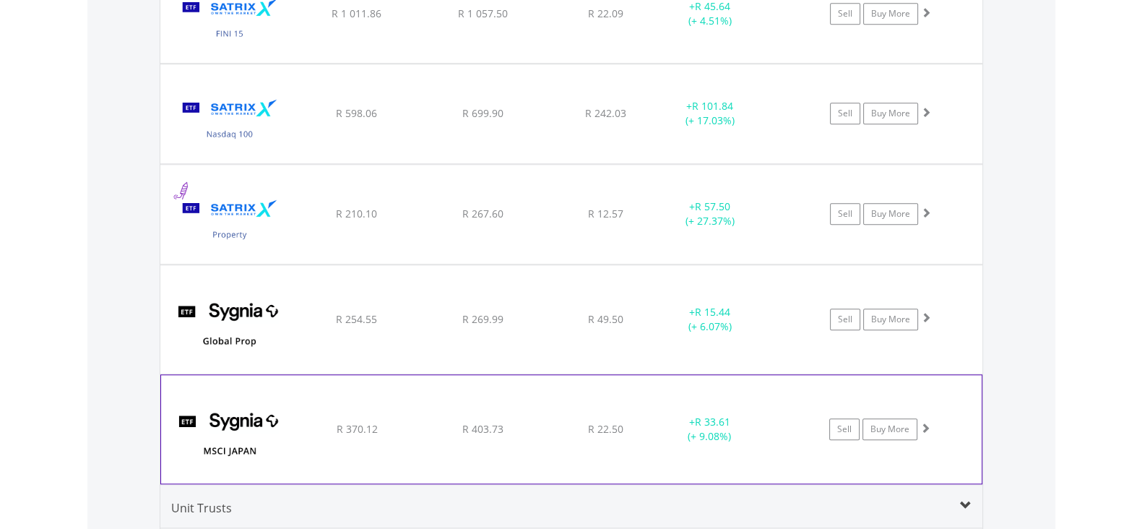
scroll to position [1822, 0]
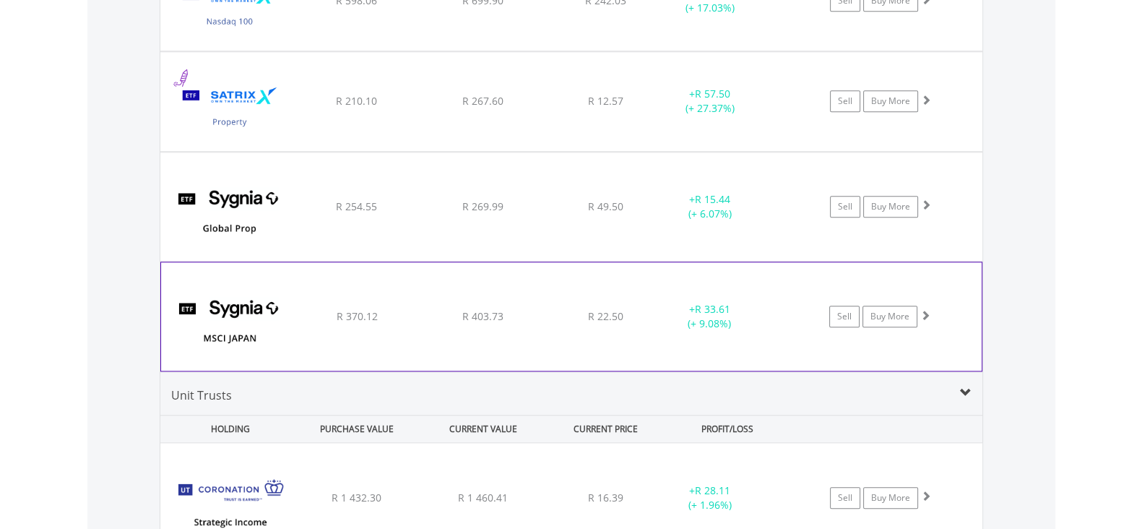
click at [466, 324] on div "﻿ SYGNIA ITRIX MSCI JAPAN R 370.12 R 403.73 R 22.50 + R 33.61 (+ 9.08%) Sell Bu…" at bounding box center [571, 316] width 821 height 108
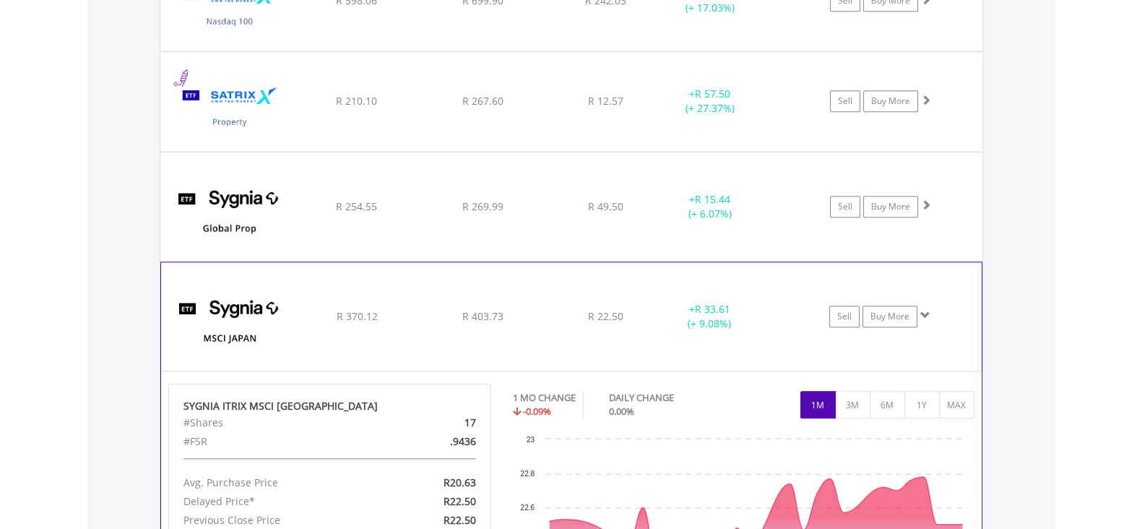
click at [466, 322] on div "﻿ SYGNIA ITRIX MSCI JAPAN R 370.12 R 403.73 R 22.50 + R 33.61 (+ 9.08%) Sell Bu…" at bounding box center [571, 316] width 821 height 108
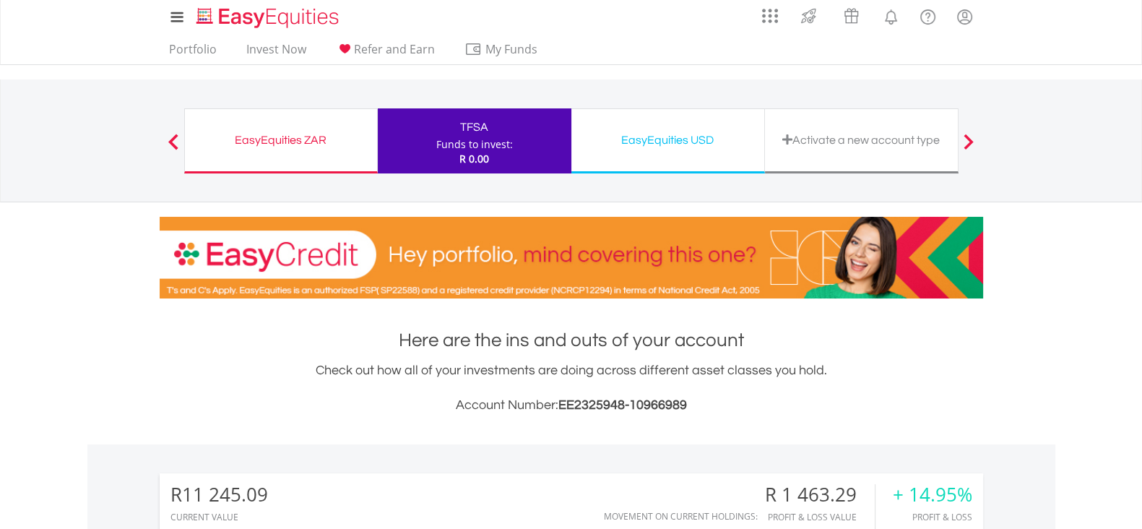
scroll to position [0, 0]
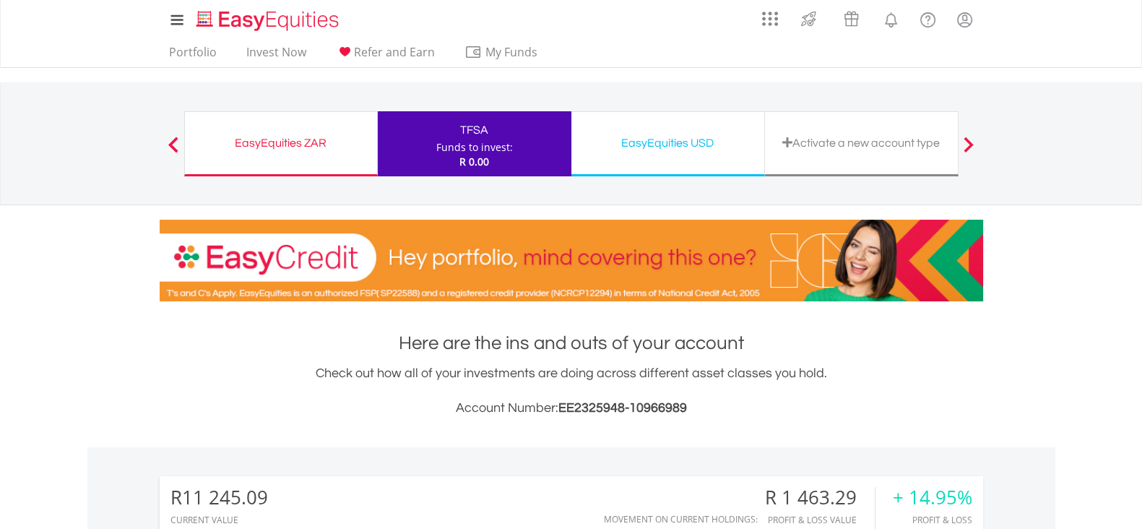
click at [712, 156] on div "EasyEquities USD Funds to invest: R 0.00" at bounding box center [669, 143] width 194 height 65
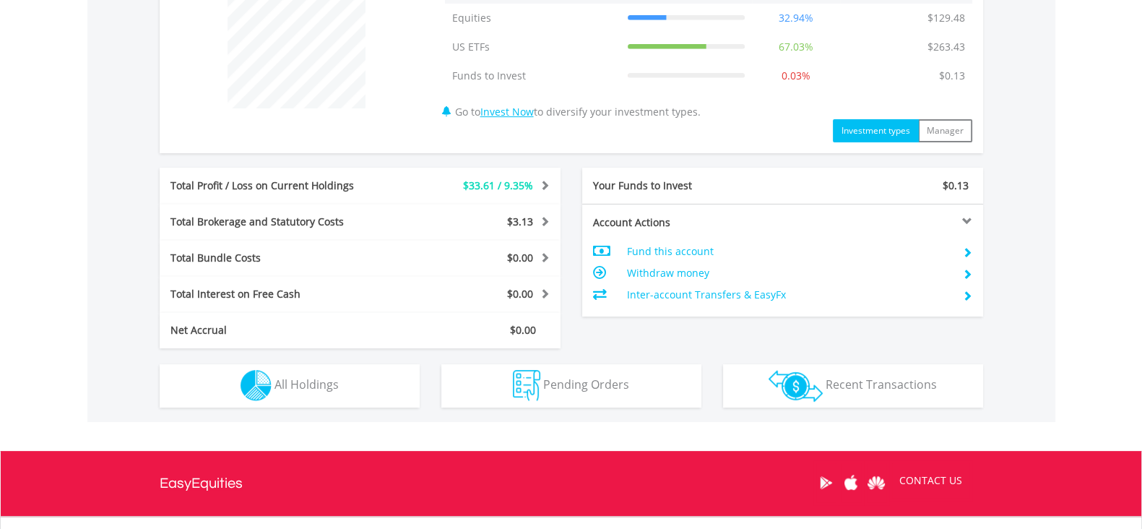
scroll to position [632, 0]
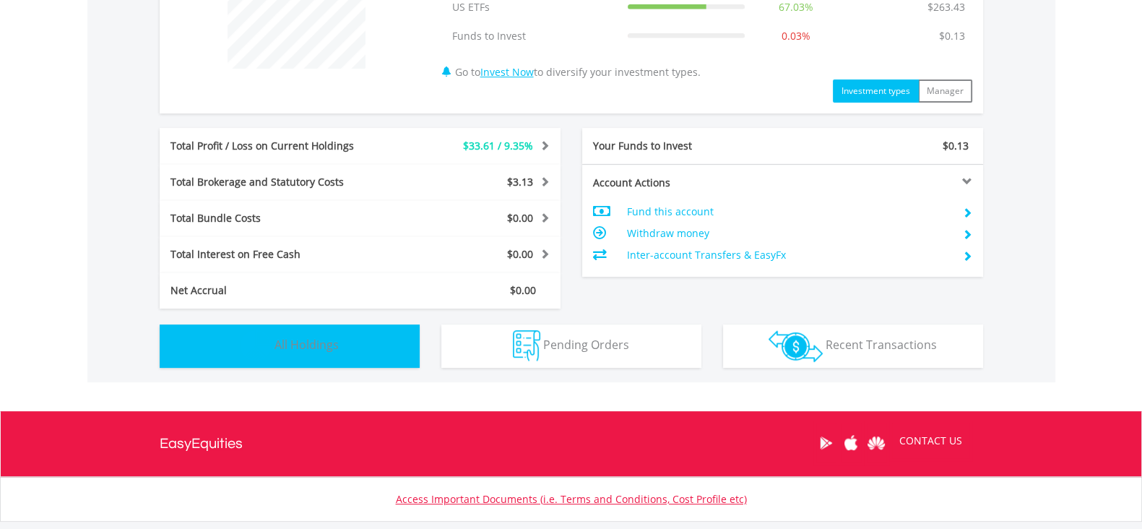
click at [400, 353] on button "Holdings All Holdings" at bounding box center [290, 345] width 260 height 43
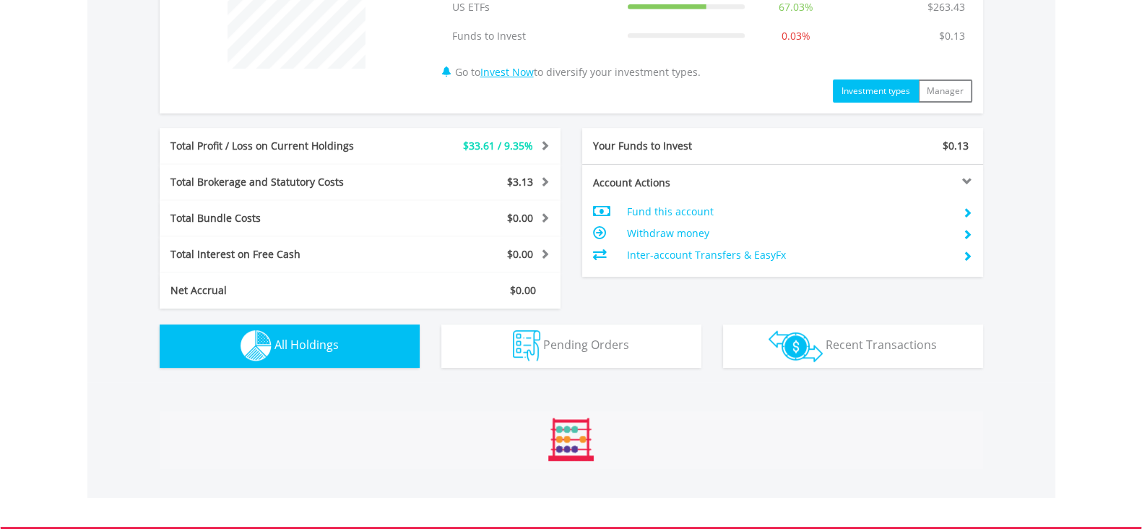
scroll to position [1041, 0]
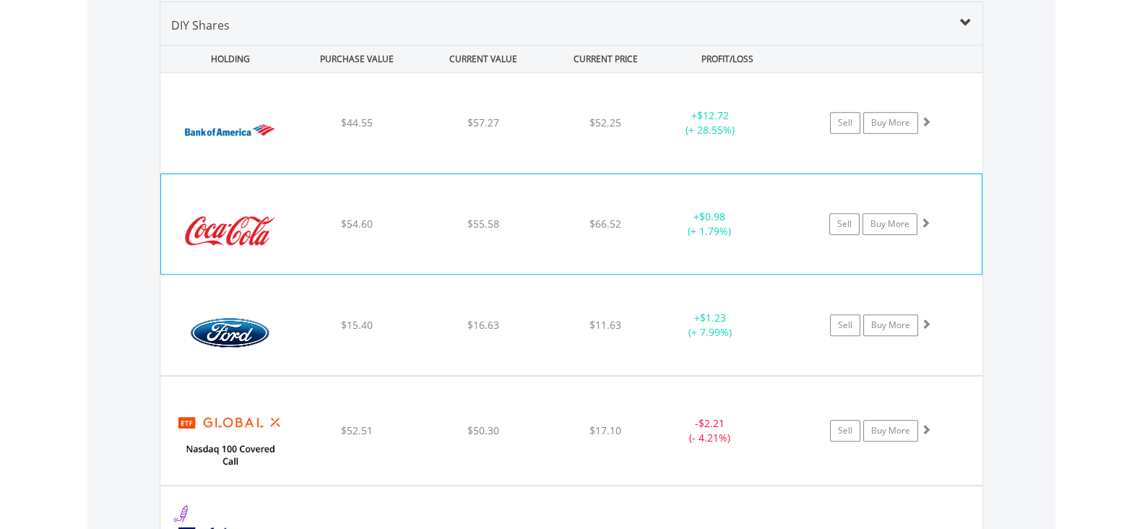
click at [382, 225] on div "$54.60" at bounding box center [357, 224] width 123 height 14
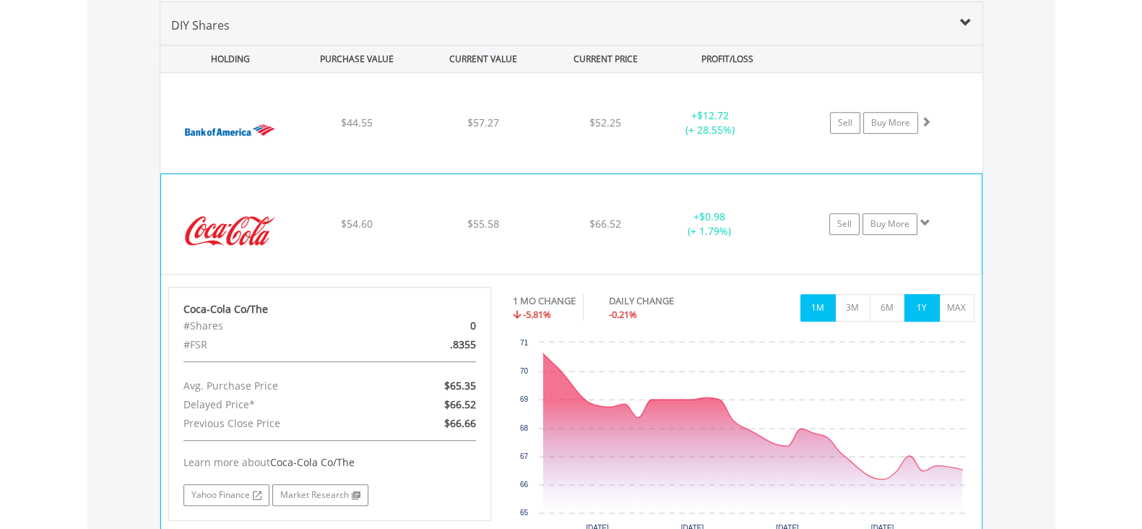
click at [935, 314] on button "1Y" at bounding box center [922, 307] width 35 height 27
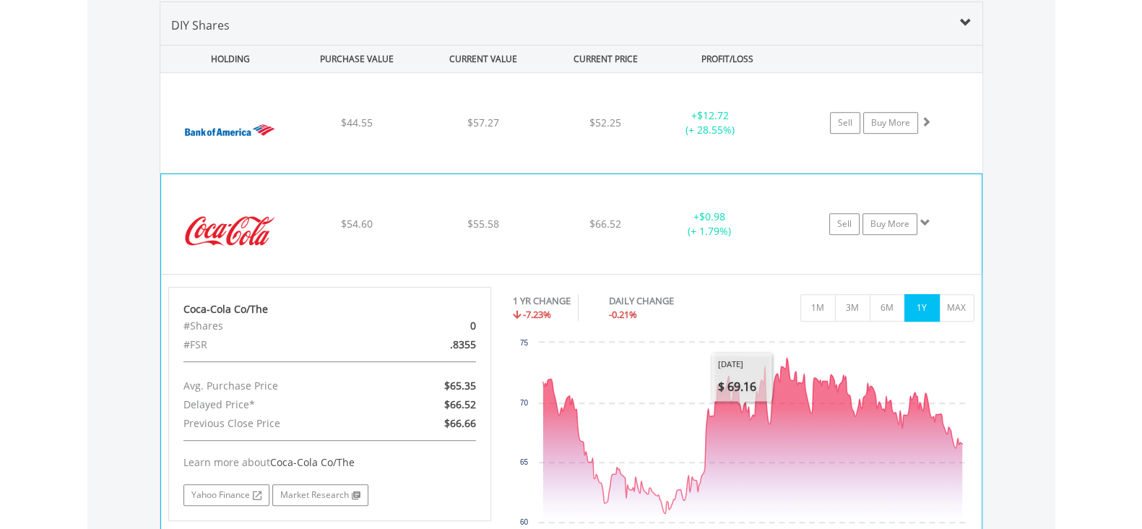
click at [415, 235] on div "﻿ Coca-Cola Co/The $54.60 $55.58 $66.52 + $0.98 (+ 1.79%) Sell Buy More" at bounding box center [571, 224] width 821 height 100
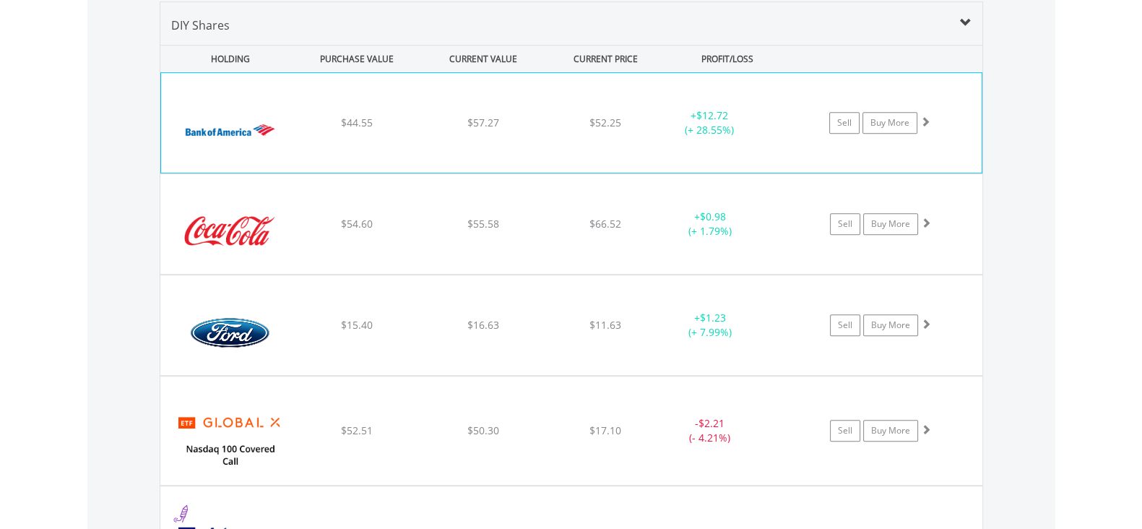
click at [456, 150] on div "﻿ Bank Of America Corp $44.55 $57.27 $52.25 + $12.72 (+ 28.55%) Sell Buy More" at bounding box center [571, 123] width 821 height 100
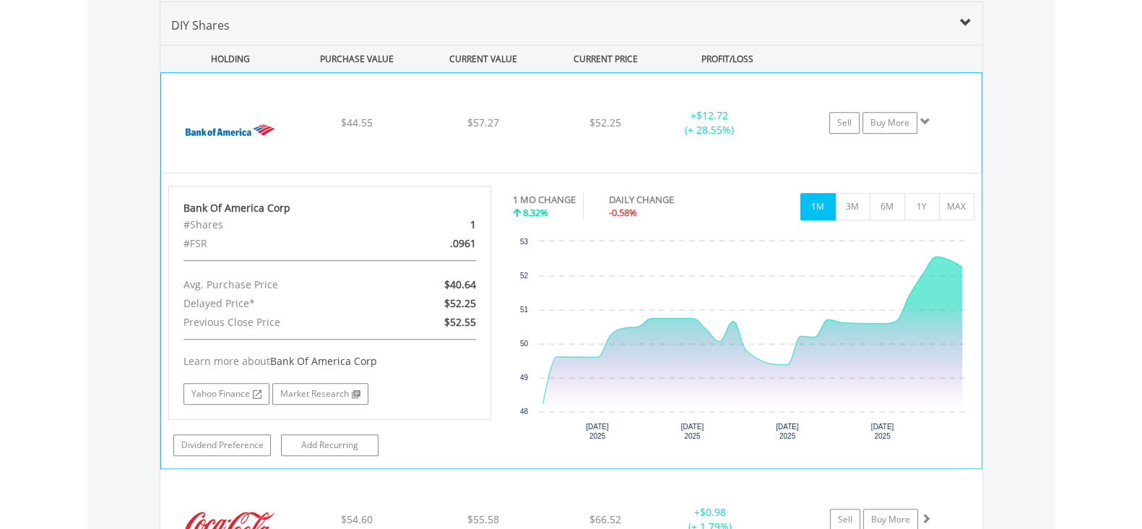
click at [357, 138] on div "﻿ Bank Of America Corp $44.55 $57.27 $52.25 + $12.72 (+ 28.55%) Sell Buy More" at bounding box center [571, 123] width 821 height 100
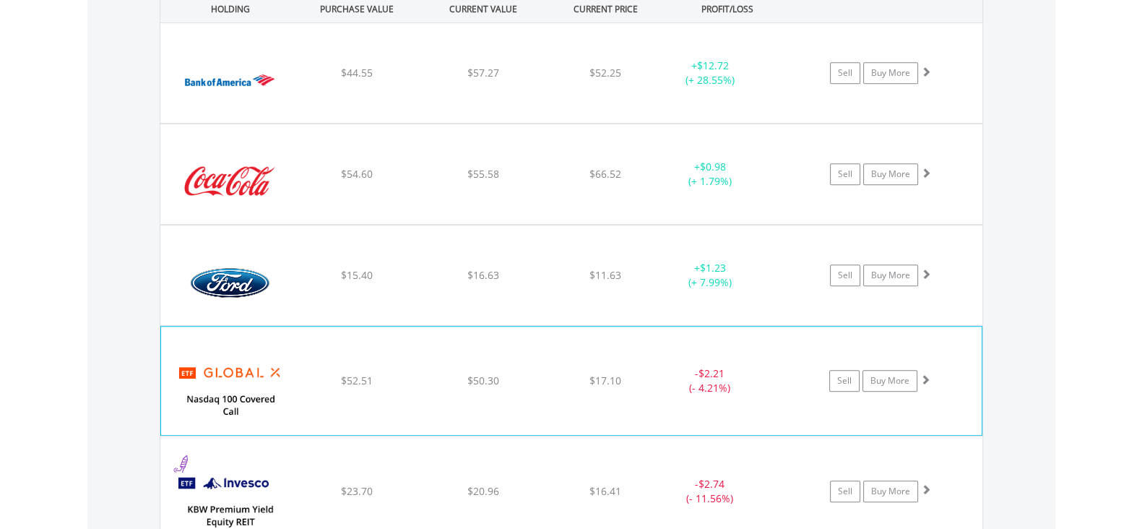
scroll to position [1132, 0]
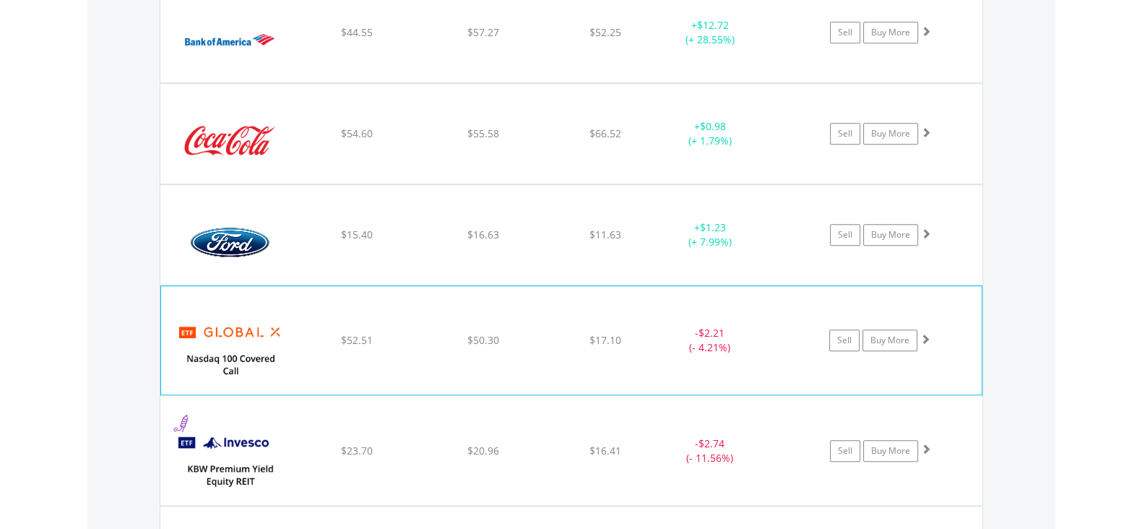
click at [361, 341] on span "$52.51" at bounding box center [357, 340] width 32 height 14
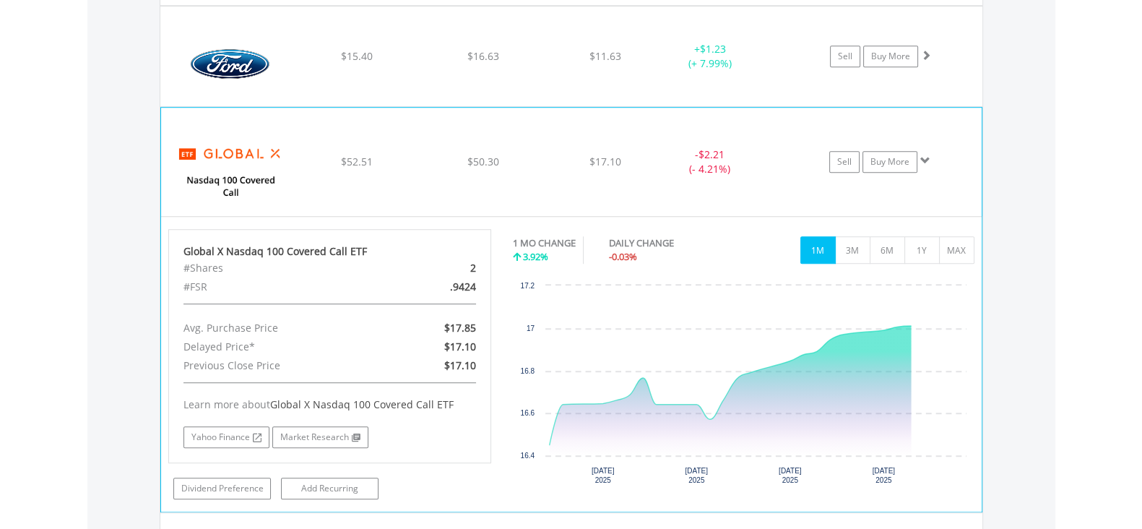
scroll to position [1312, 0]
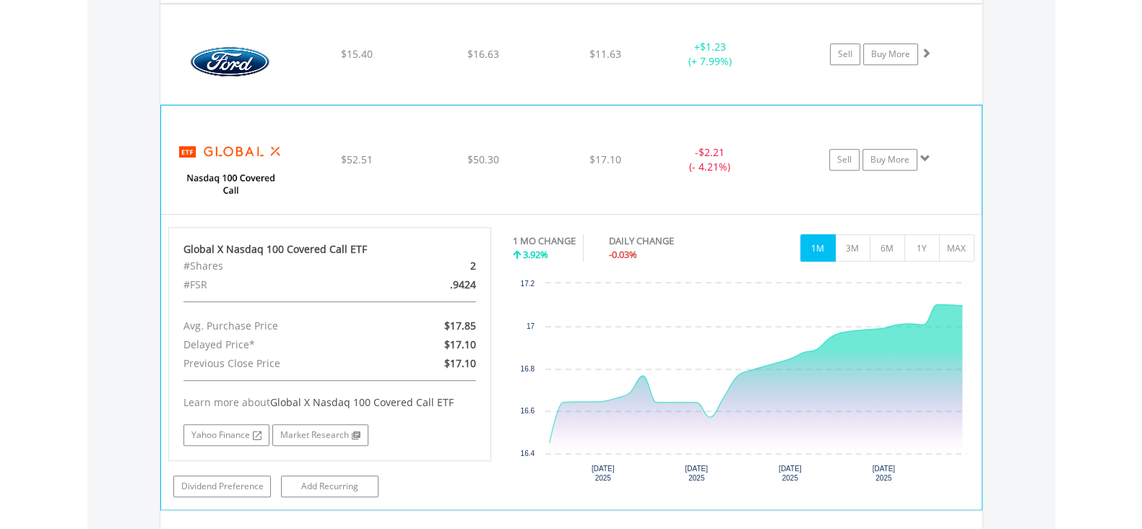
click at [429, 168] on div "﻿ Global X Nasdaq 100 Covered Call ETF $52.51 $50.30 $17.10 - $2.21 (- 4.21%) S…" at bounding box center [571, 159] width 821 height 108
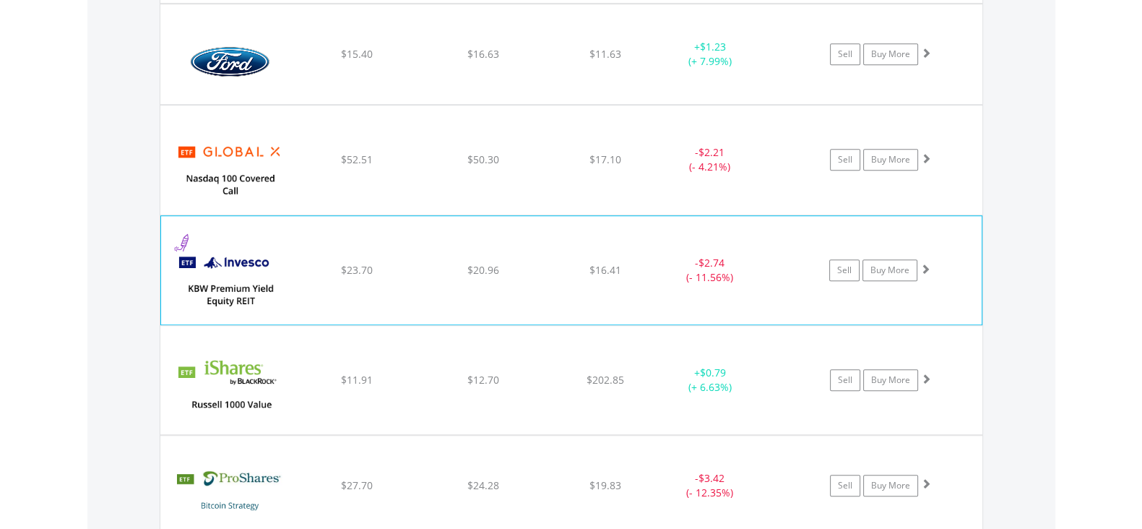
click at [419, 250] on div "﻿ Invesco KBW Premium Yield Equity REIT ETF $23.70 $20.96 $16.41 - $2.74 (- 11.…" at bounding box center [571, 270] width 821 height 108
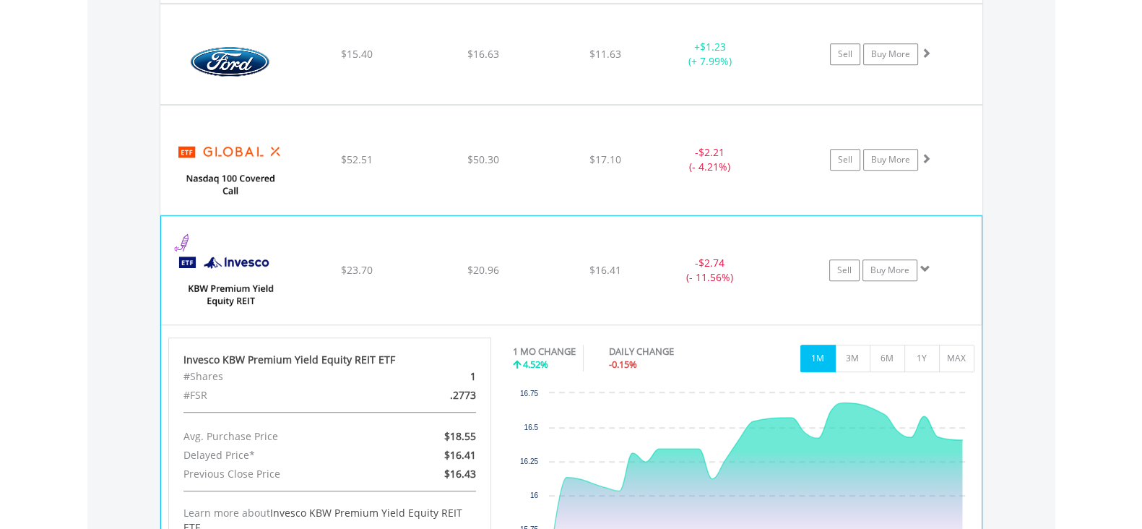
click at [417, 251] on div "﻿ Invesco KBW Premium Yield Equity REIT ETF $23.70 $20.96 $16.41 - $2.74 (- 11.…" at bounding box center [571, 270] width 821 height 108
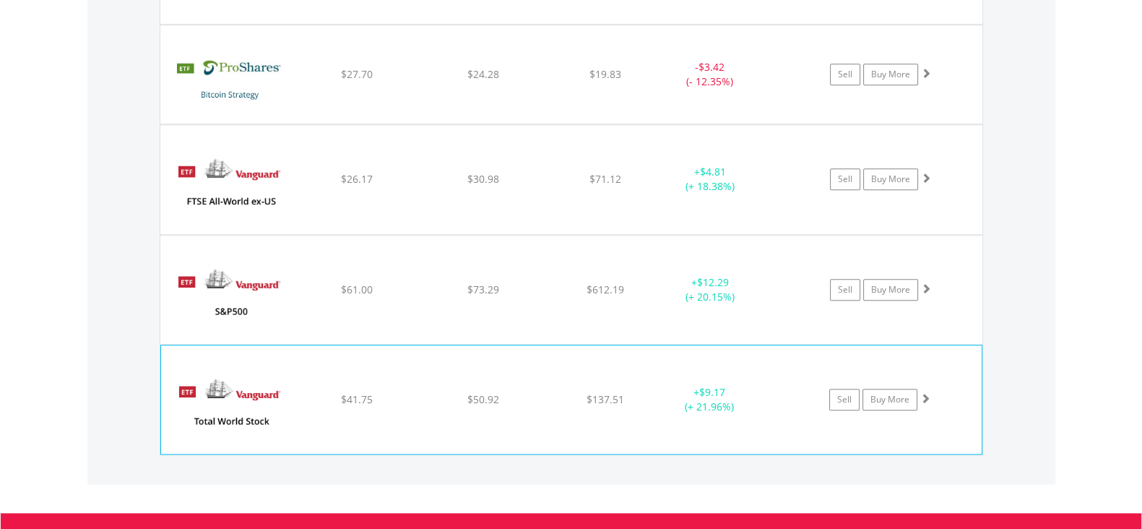
scroll to position [1764, 0]
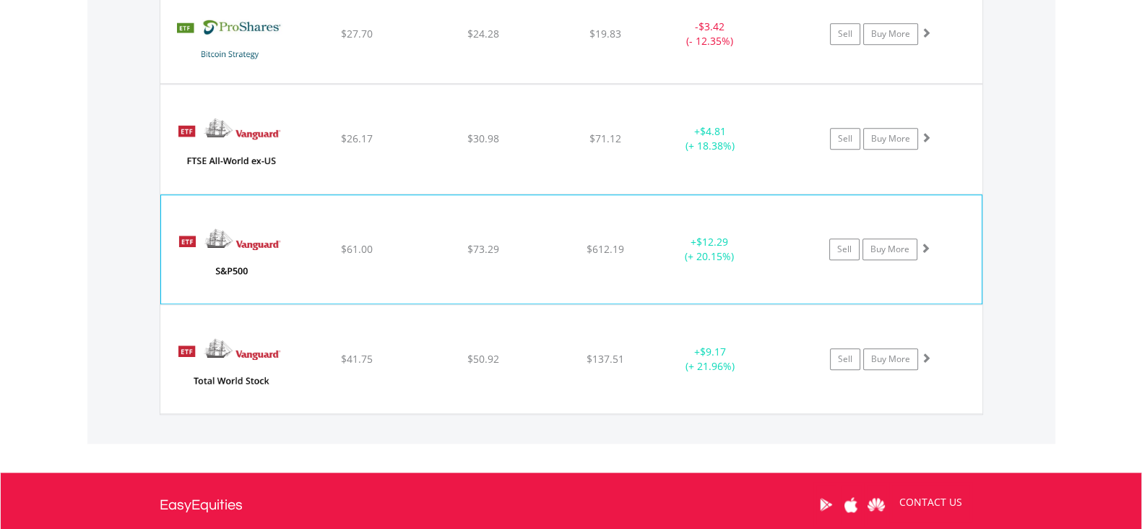
click at [508, 265] on div "﻿ Vanguard S&P 500 ETF $61.00 $73.29 $612.19 + $12.29 (+ 20.15%) Sell Buy More" at bounding box center [571, 249] width 821 height 108
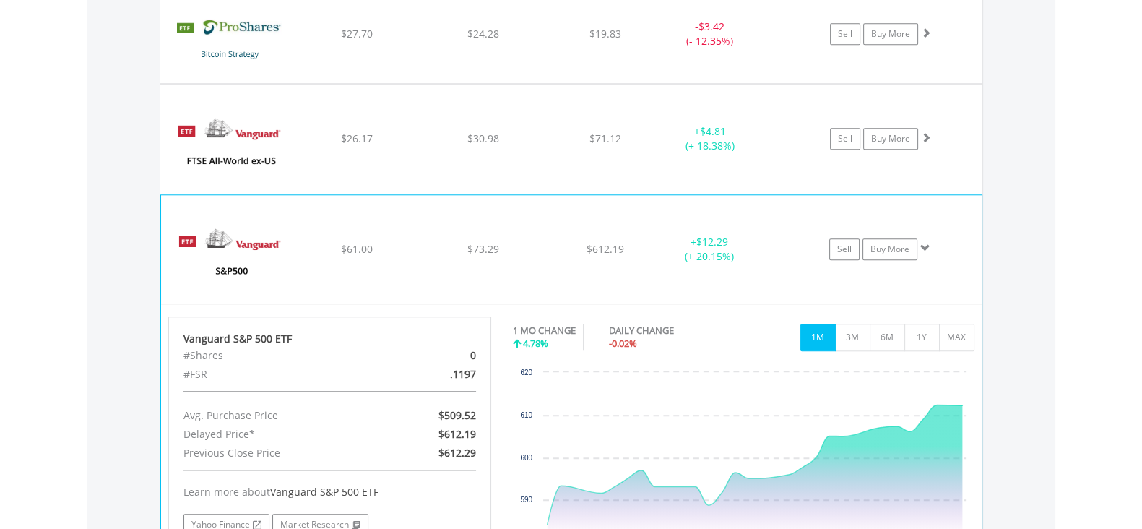
click at [278, 250] on img at bounding box center [230, 256] width 124 height 87
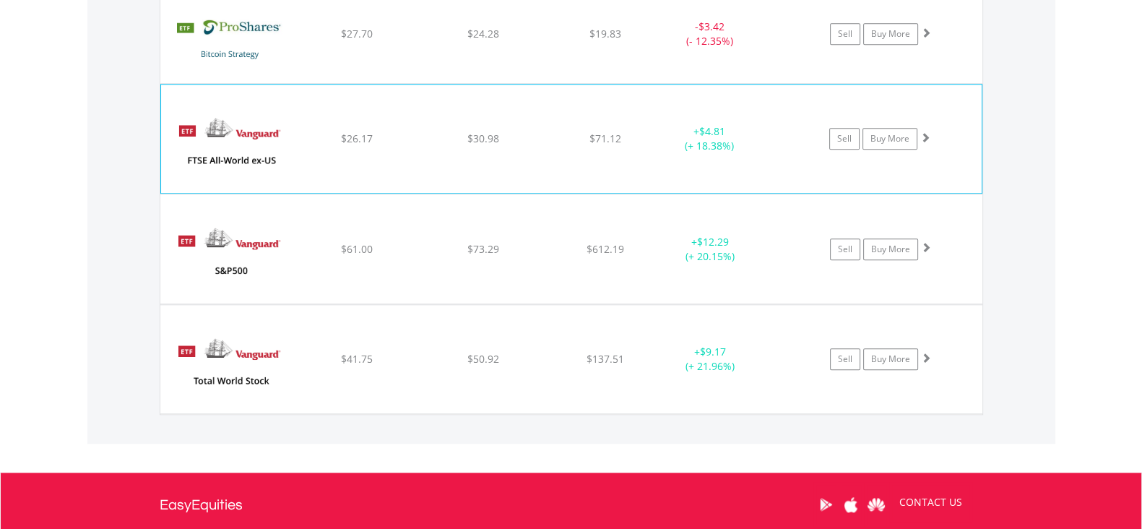
click at [524, 139] on div "$30.98" at bounding box center [483, 139] width 123 height 14
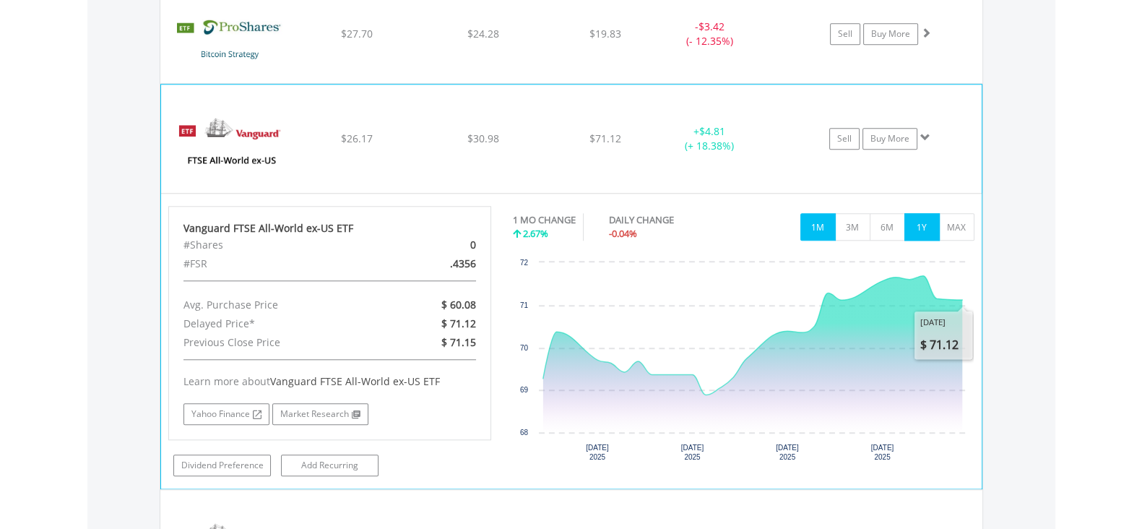
click at [927, 233] on button "1Y" at bounding box center [922, 226] width 35 height 27
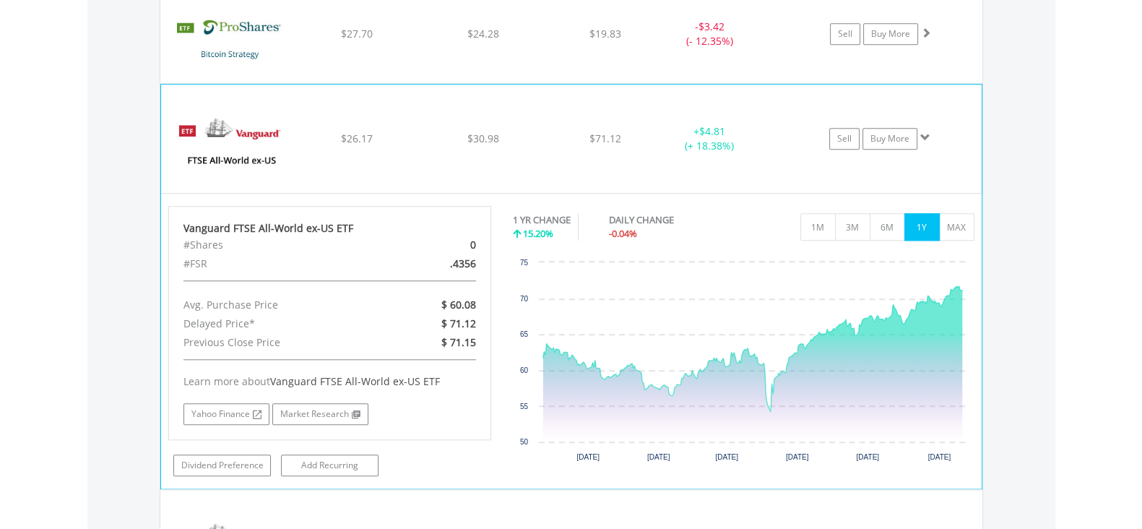
click at [477, 152] on div "﻿ Vanguard FTSE All-World ex-US ETF $26.17 $30.98 $71.12 + $4.81 (+ 18.38%) Sel…" at bounding box center [571, 139] width 821 height 108
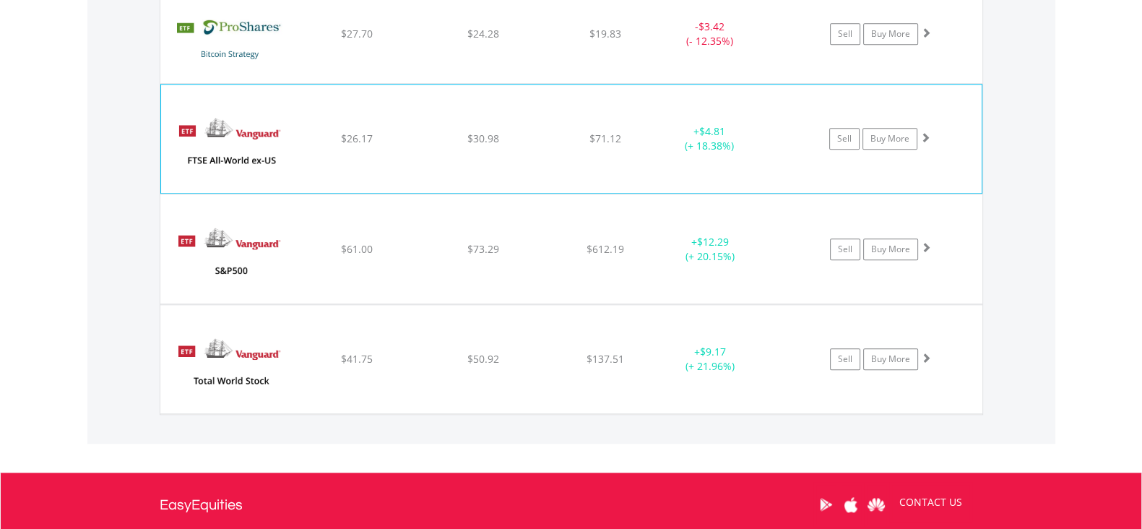
scroll to position [1583, 0]
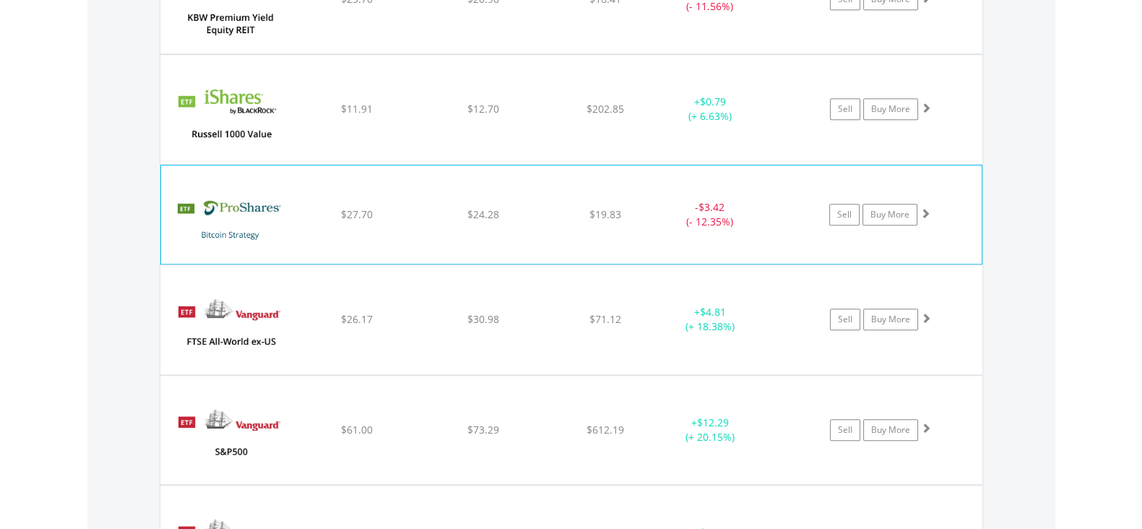
click at [484, 208] on span "$24.28" at bounding box center [484, 214] width 32 height 14
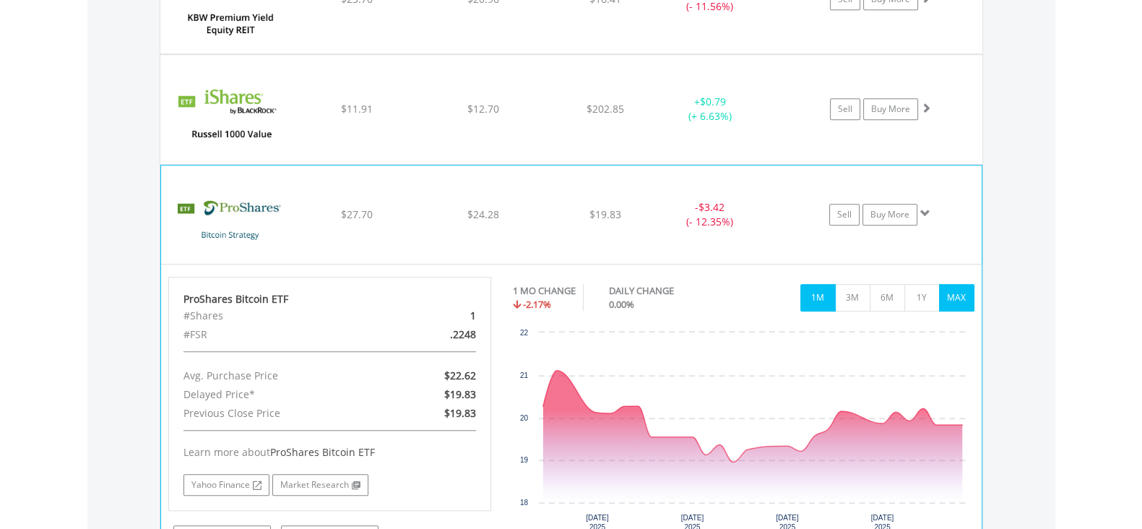
click at [951, 289] on button "MAX" at bounding box center [956, 297] width 35 height 27
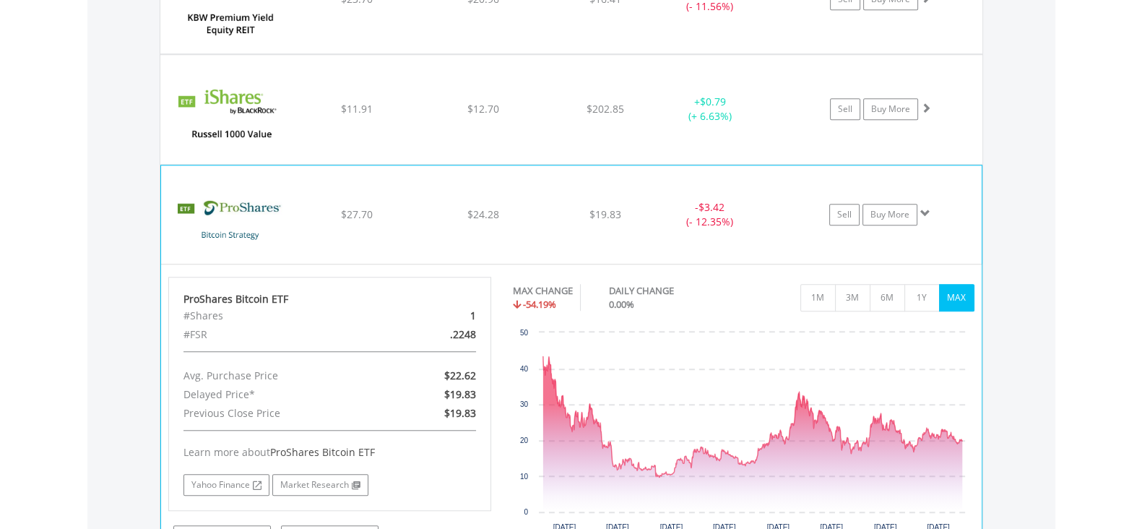
click at [403, 240] on div "﻿ ProShares Bitcoin ETF $27.70 $24.28 $19.83 - $3.42 (- 12.35%) Sell Buy More" at bounding box center [571, 214] width 821 height 98
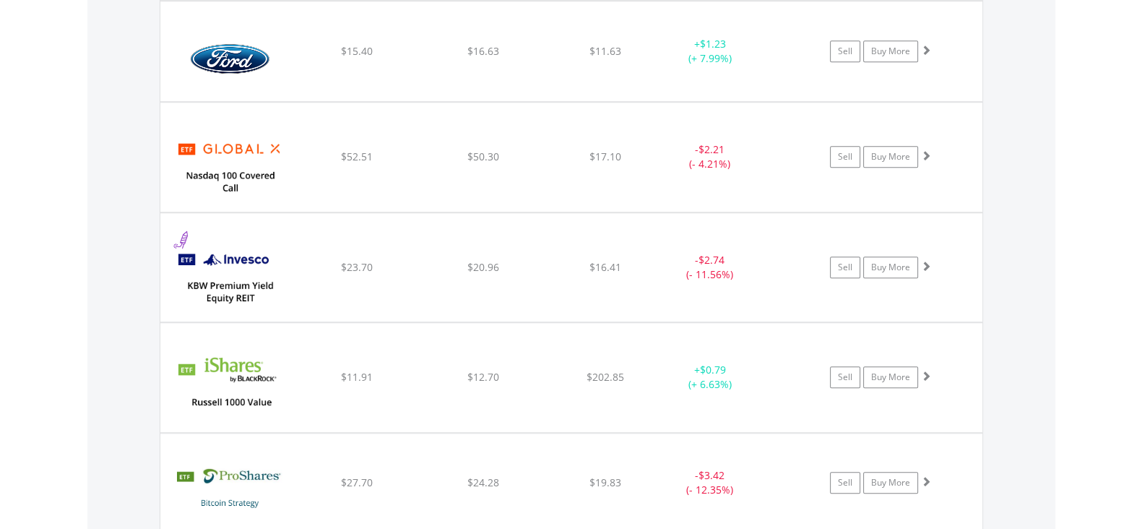
scroll to position [1312, 0]
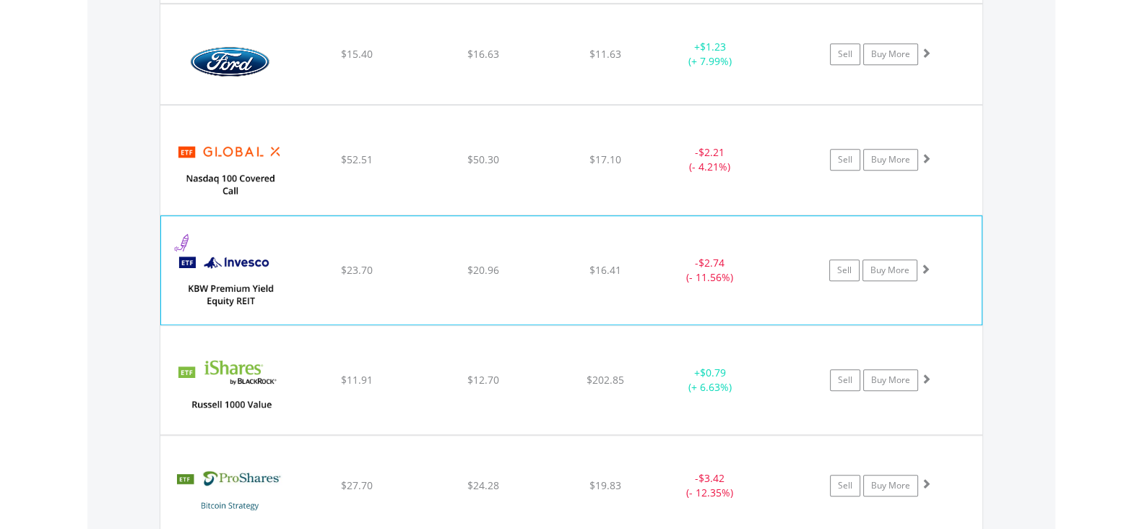
click at [408, 285] on div "﻿ Invesco KBW Premium Yield Equity REIT ETF $23.70 $20.96 $16.41 - $2.74 (- 11.…" at bounding box center [571, 270] width 821 height 108
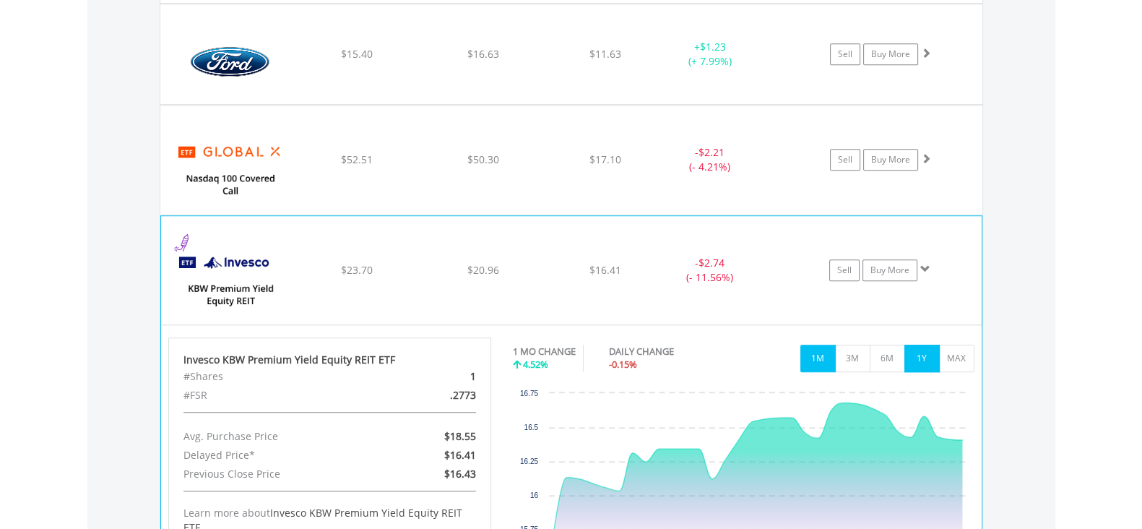
click at [929, 356] on button "1Y" at bounding box center [922, 358] width 35 height 27
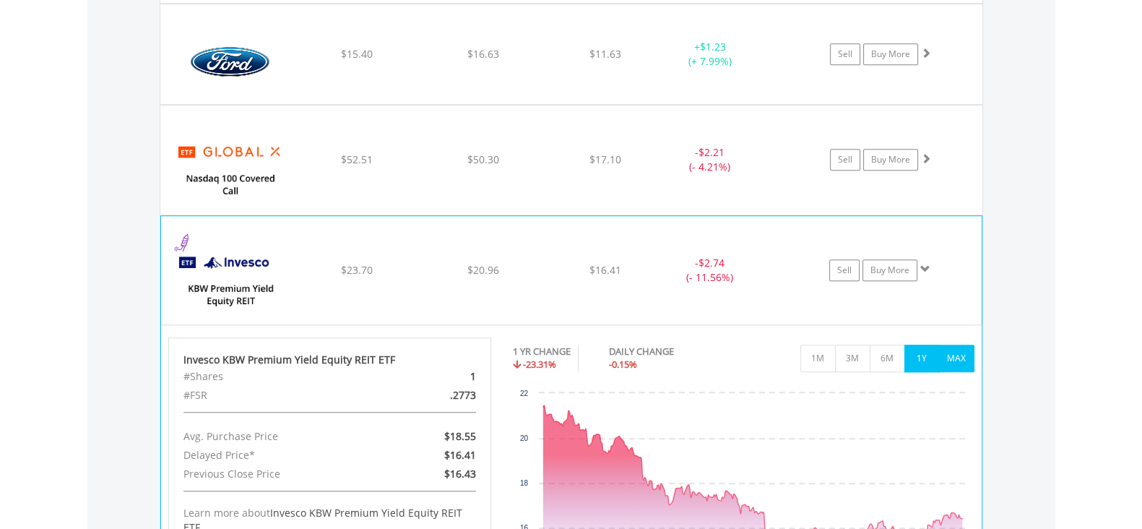
click at [947, 359] on button "MAX" at bounding box center [956, 358] width 35 height 27
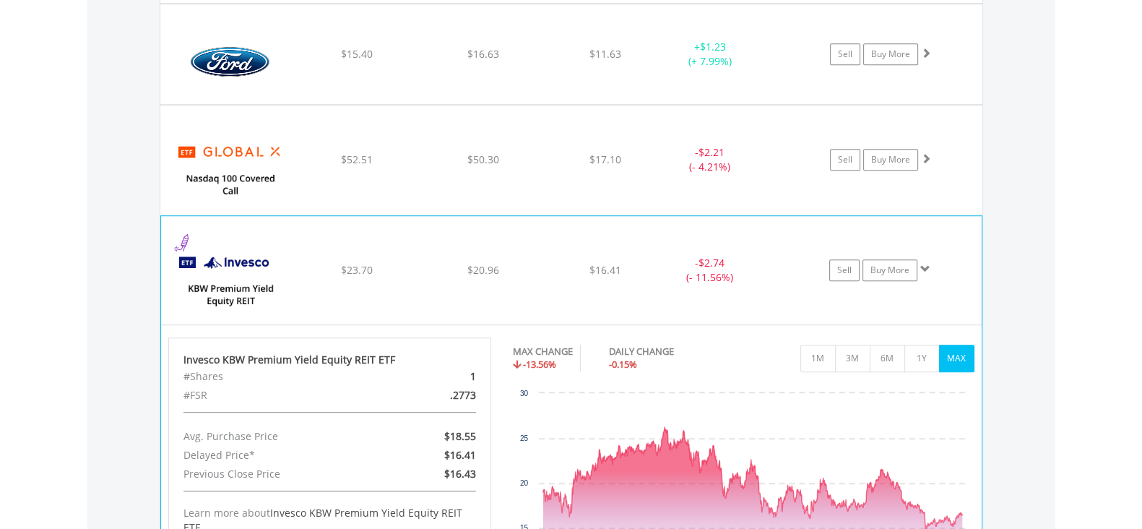
click at [498, 298] on div "﻿ Invesco KBW Premium Yield Equity REIT ETF $23.70 $20.96 $16.41 - $2.74 (- 11.…" at bounding box center [571, 270] width 821 height 108
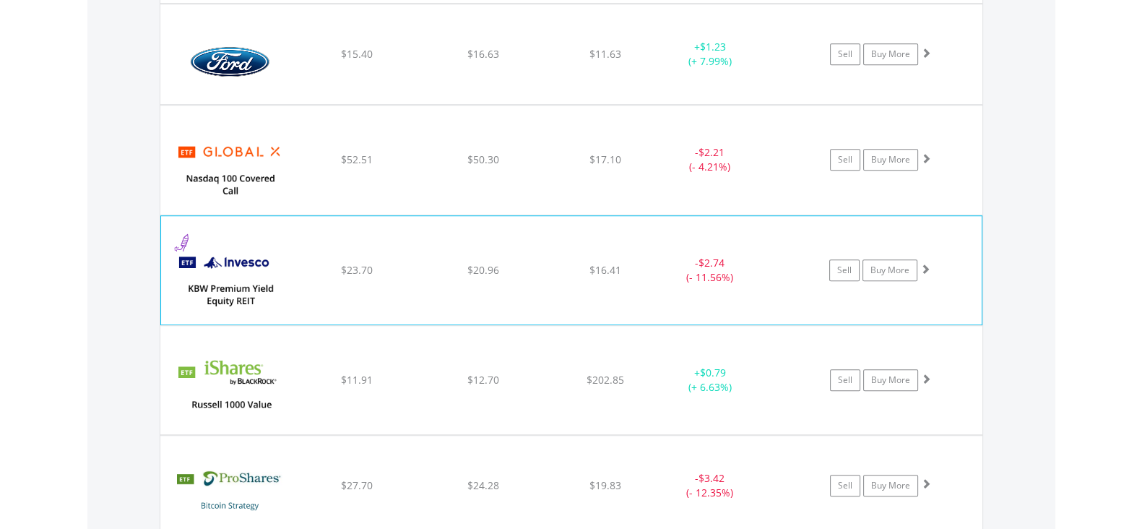
click at [397, 270] on div "$23.70" at bounding box center [357, 270] width 123 height 14
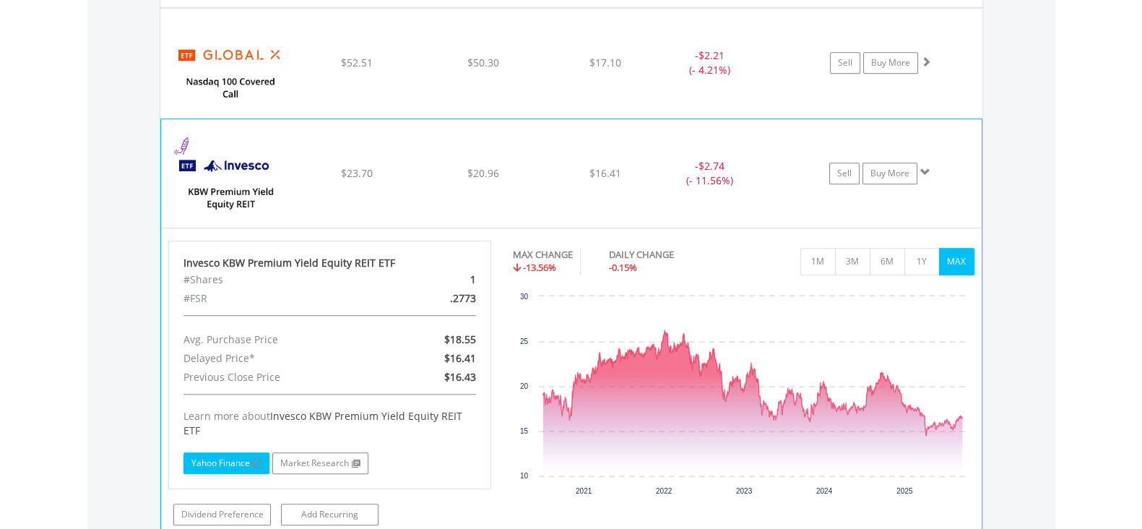
scroll to position [1583, 0]
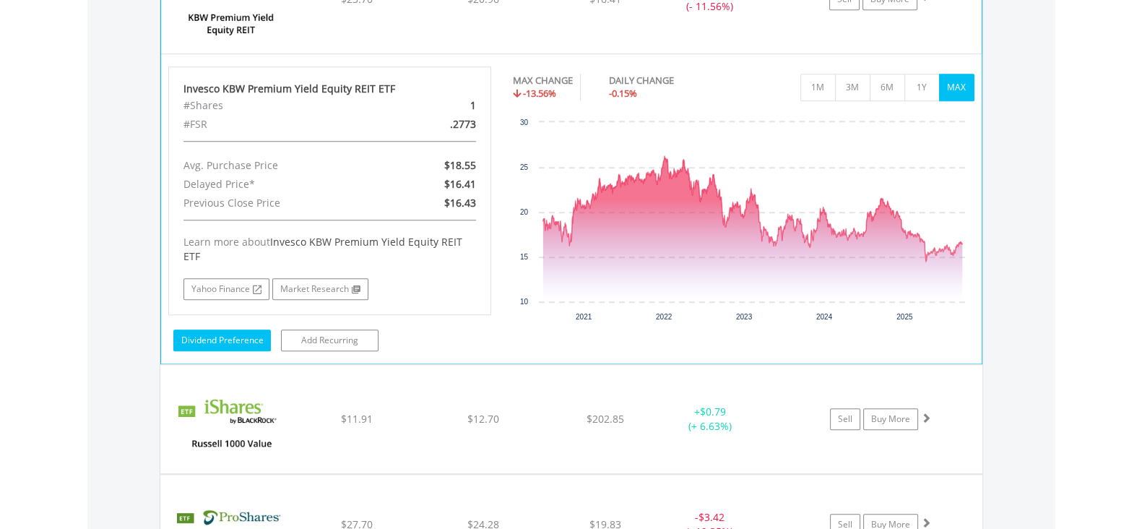
click at [259, 329] on link "Dividend Preference" at bounding box center [222, 340] width 98 height 22
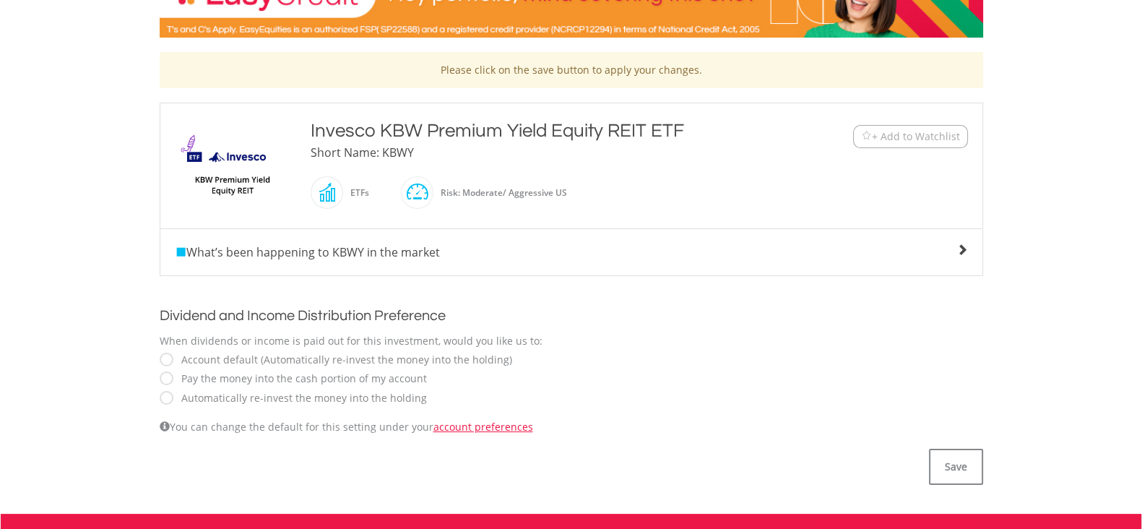
scroll to position [271, 0]
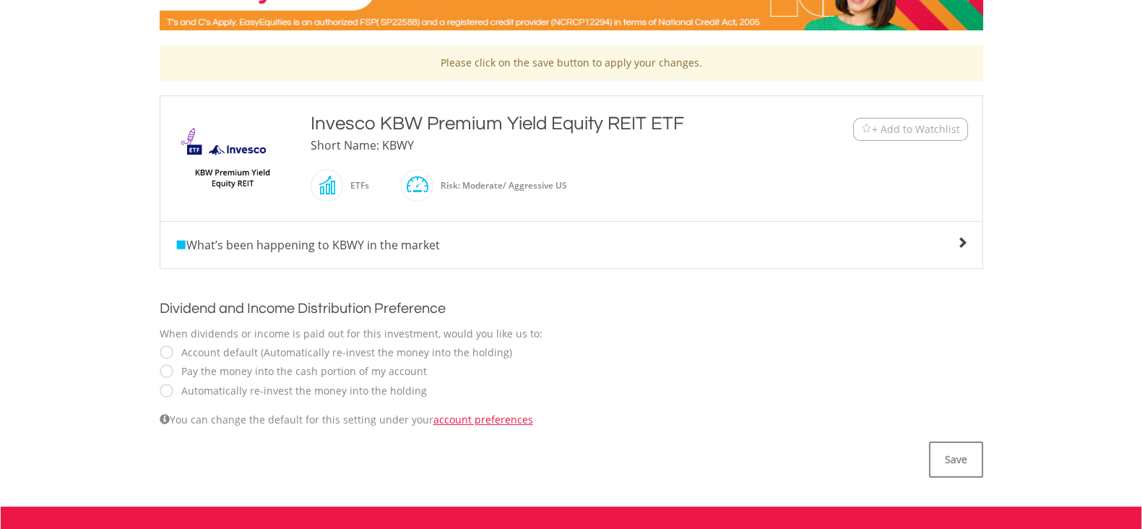
click at [171, 393] on div "Automatically re-invest the money into the holding" at bounding box center [572, 389] width 824 height 15
click at [965, 464] on button "Save" at bounding box center [956, 459] width 54 height 36
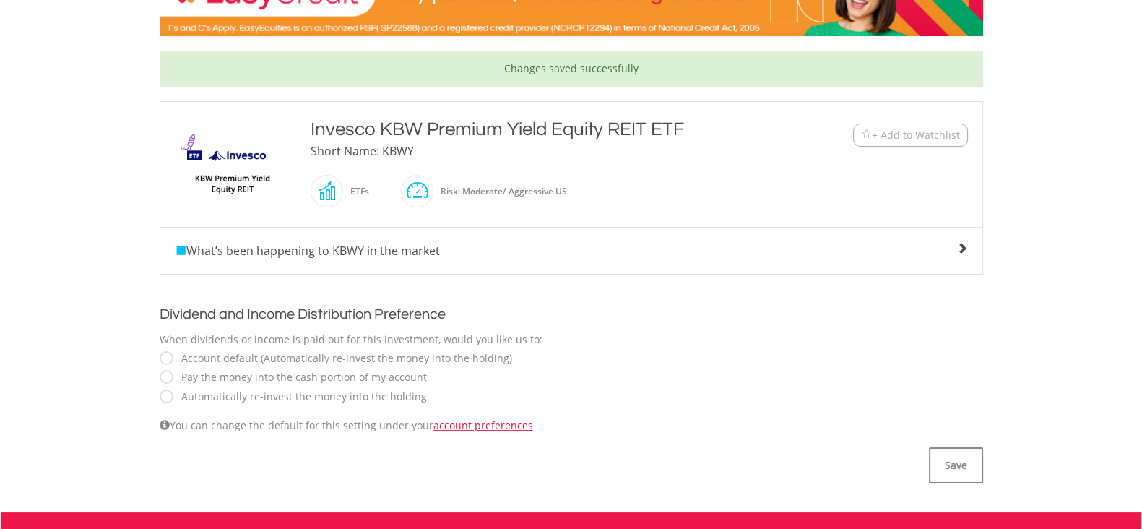
scroll to position [452, 0]
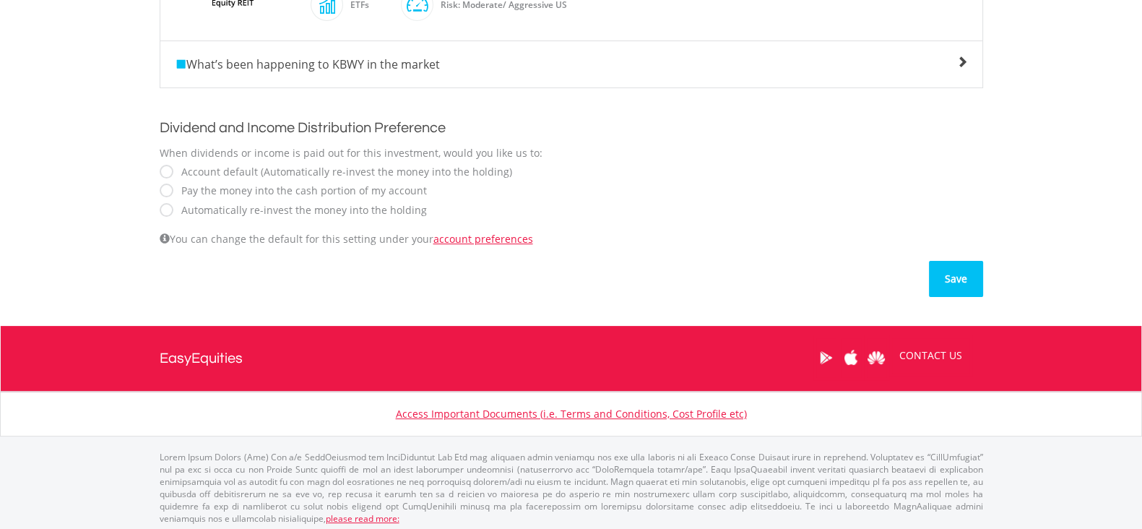
click at [954, 271] on button "Save" at bounding box center [956, 279] width 54 height 36
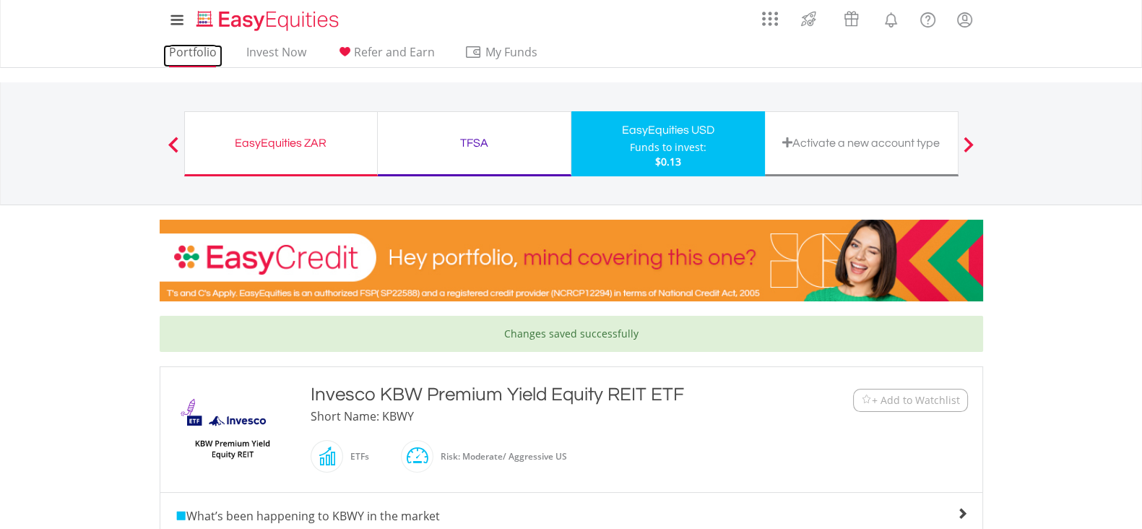
click at [213, 45] on link "Portfolio" at bounding box center [192, 56] width 59 height 22
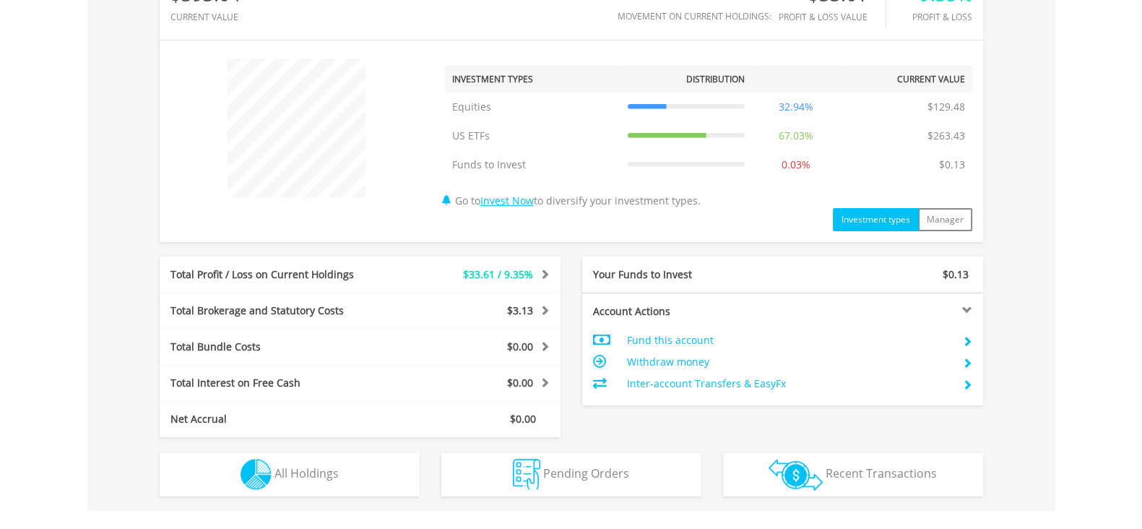
scroll to position [632, 0]
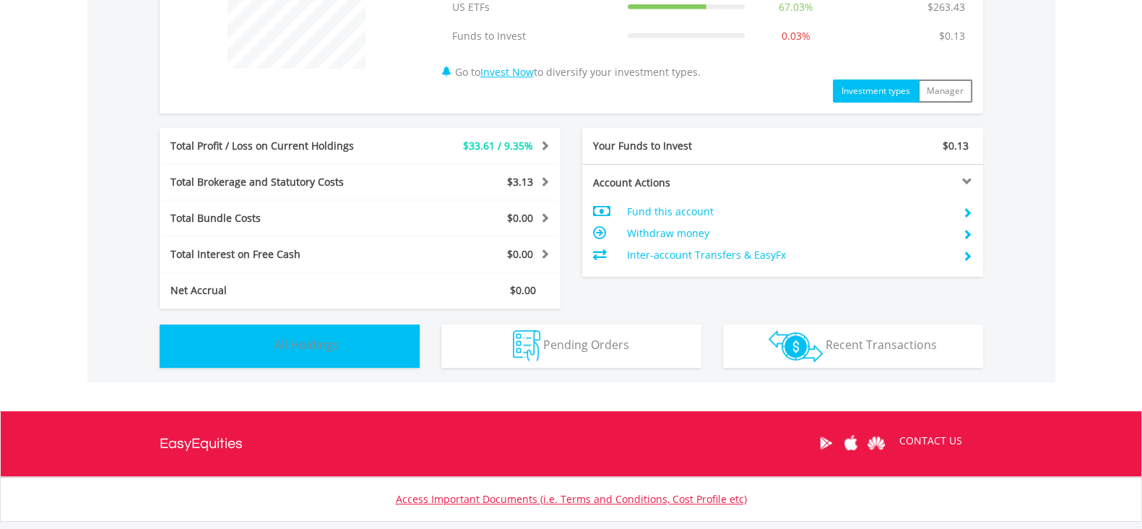
click at [366, 338] on button "Holdings All Holdings" at bounding box center [290, 345] width 260 height 43
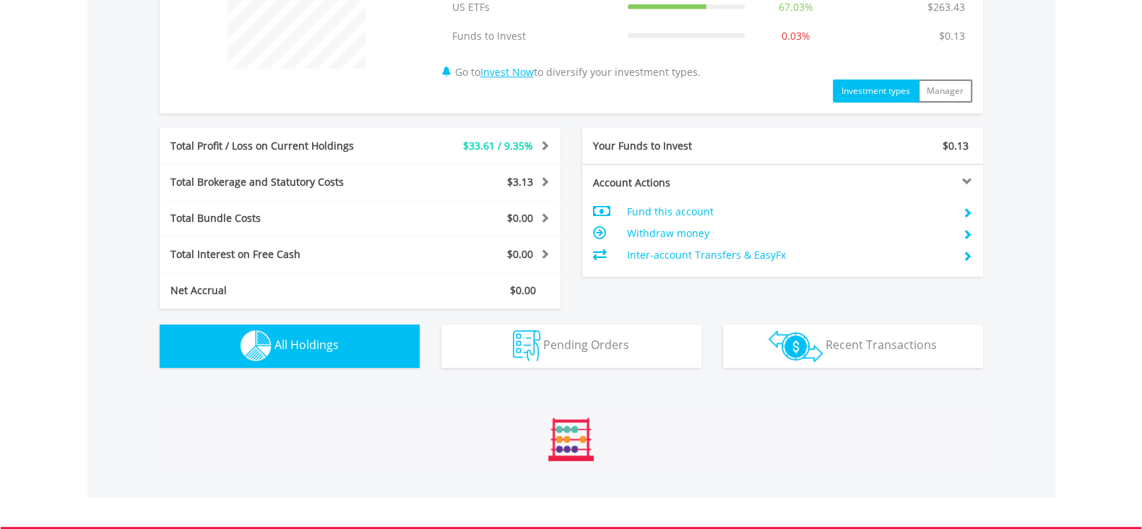
scroll to position [1041, 0]
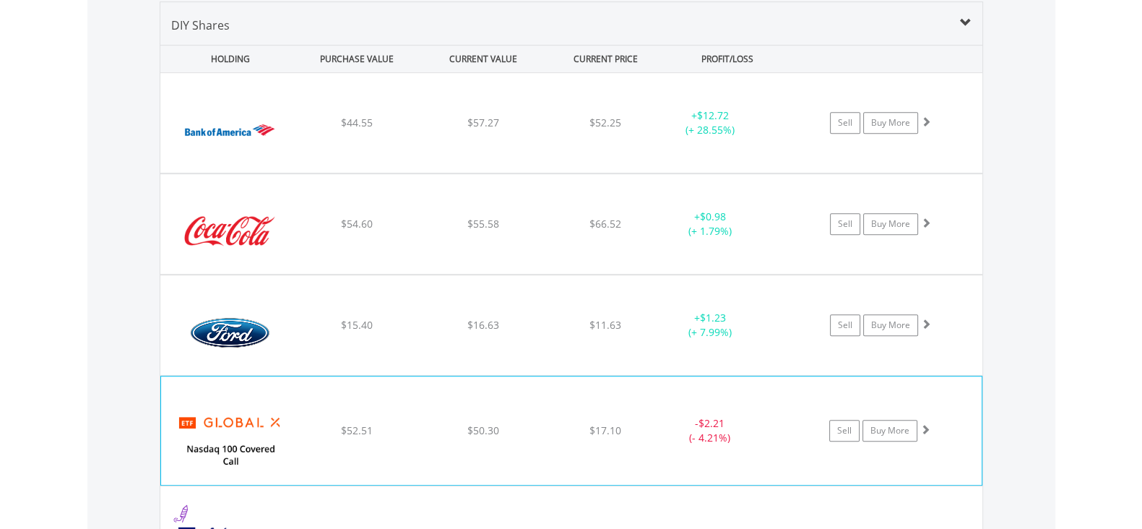
click at [256, 424] on img at bounding box center [230, 438] width 124 height 87
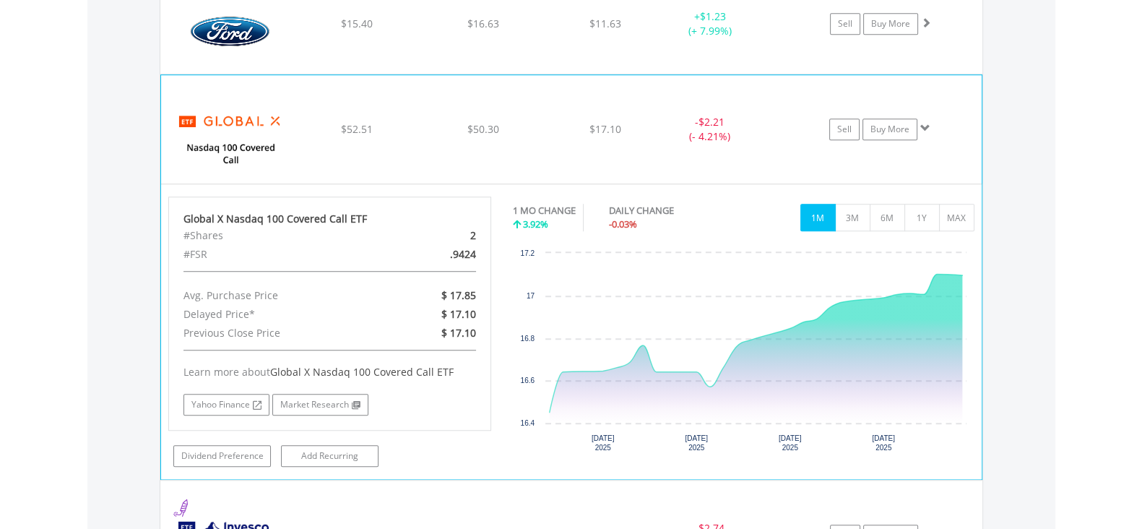
scroll to position [1403, 0]
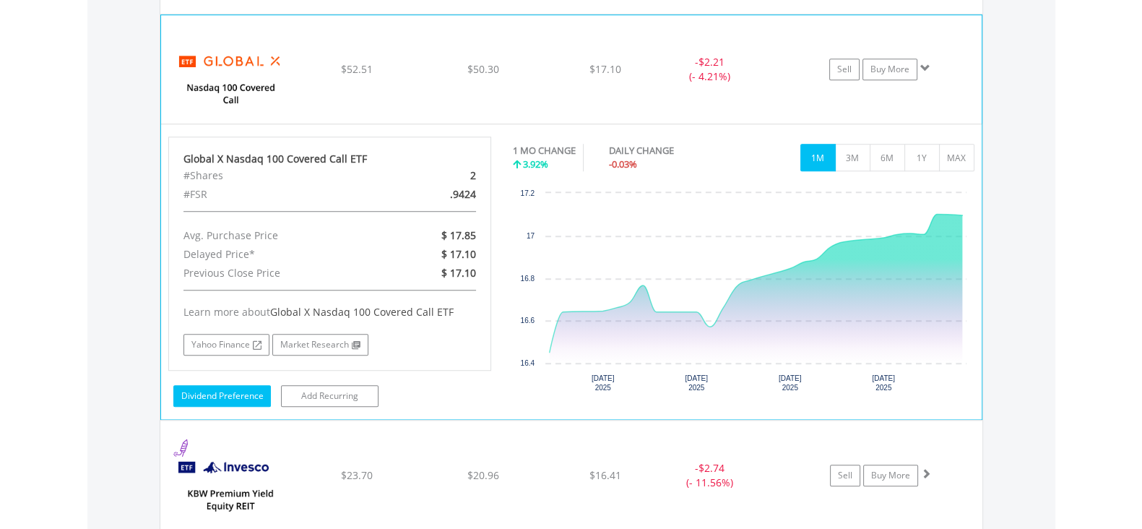
click at [239, 391] on link "Dividend Preference" at bounding box center [222, 396] width 98 height 22
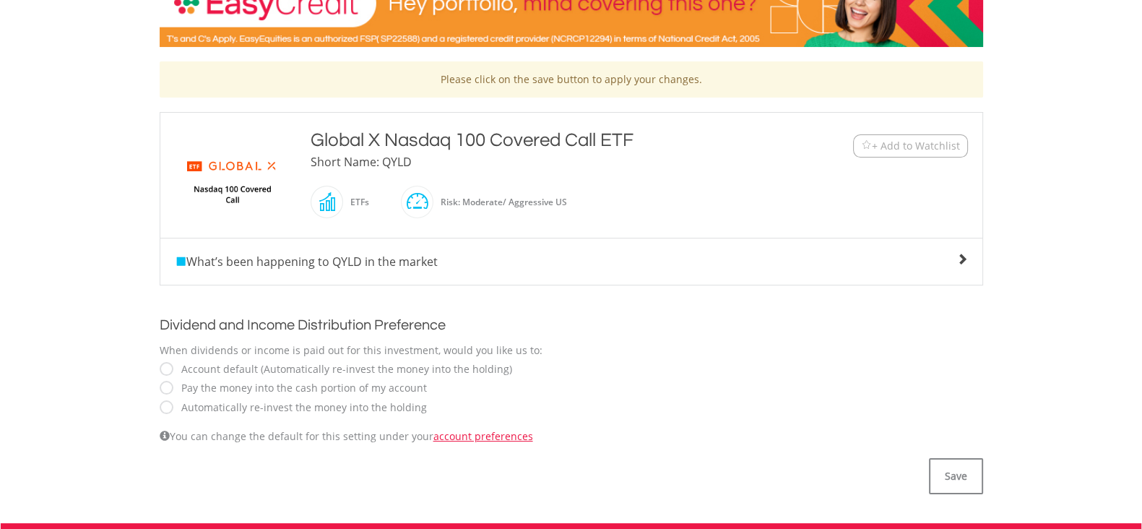
scroll to position [271, 0]
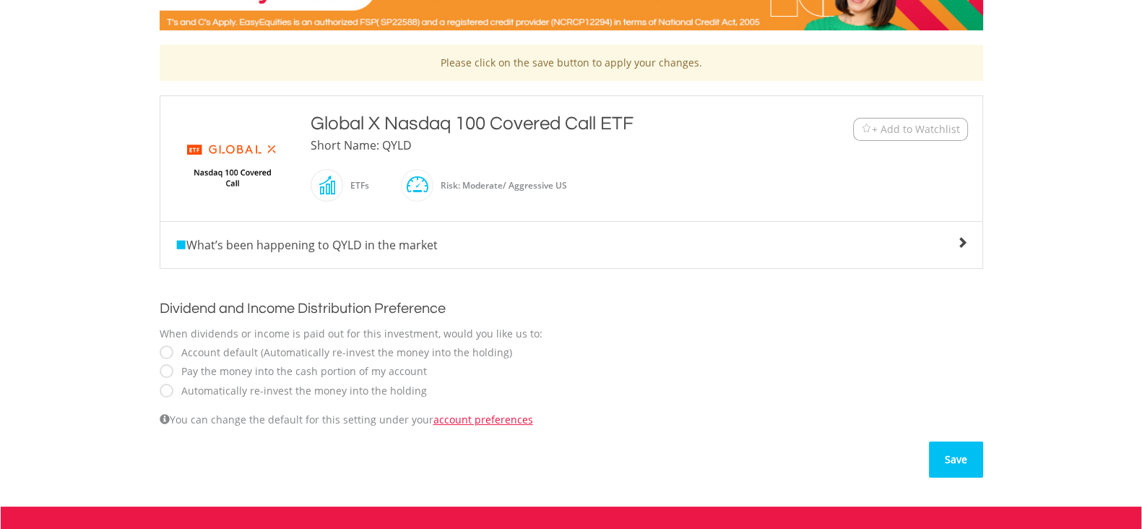
click at [963, 462] on button "Save" at bounding box center [956, 459] width 54 height 36
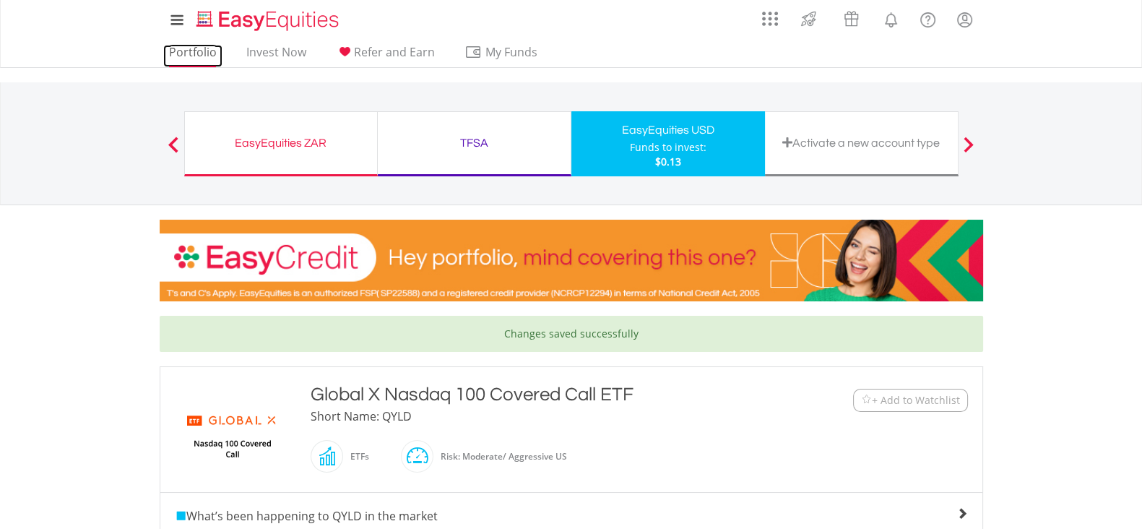
click at [195, 49] on link "Portfolio" at bounding box center [192, 56] width 59 height 22
